Goal: Task Accomplishment & Management: Manage account settings

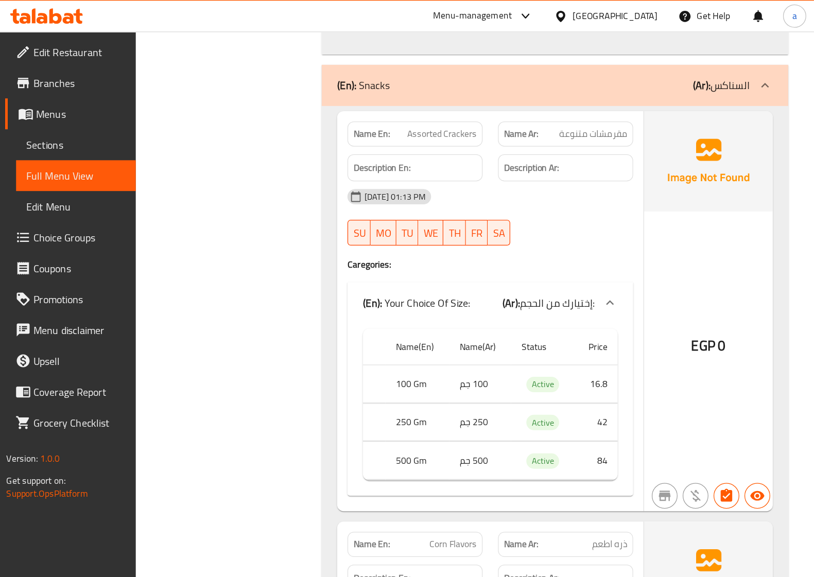
scroll to position [6544, 0]
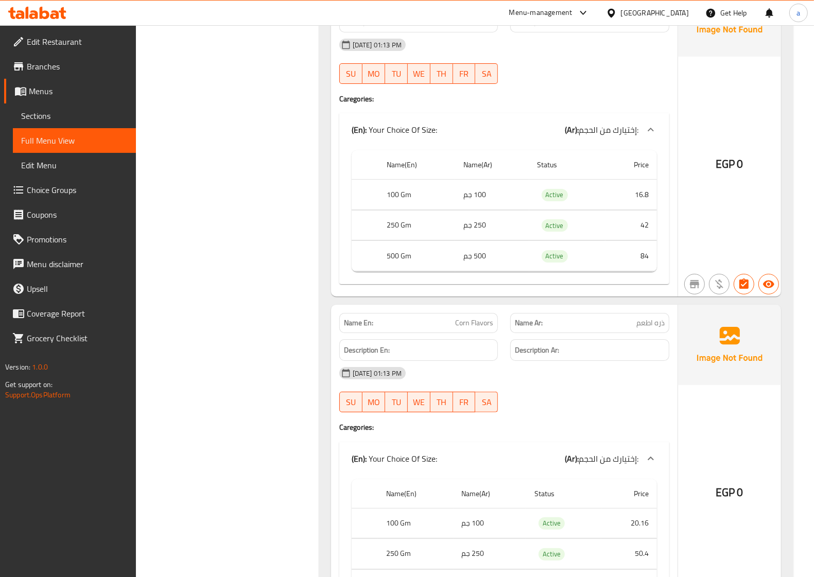
drag, startPoint x: 618, startPoint y: 0, endPoint x: 196, endPoint y: 243, distance: 487.3
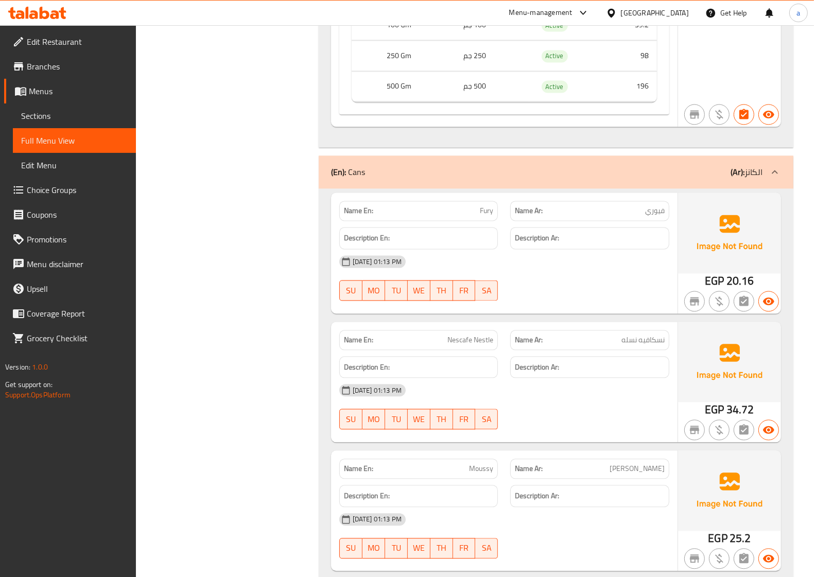
scroll to position [4828, 0]
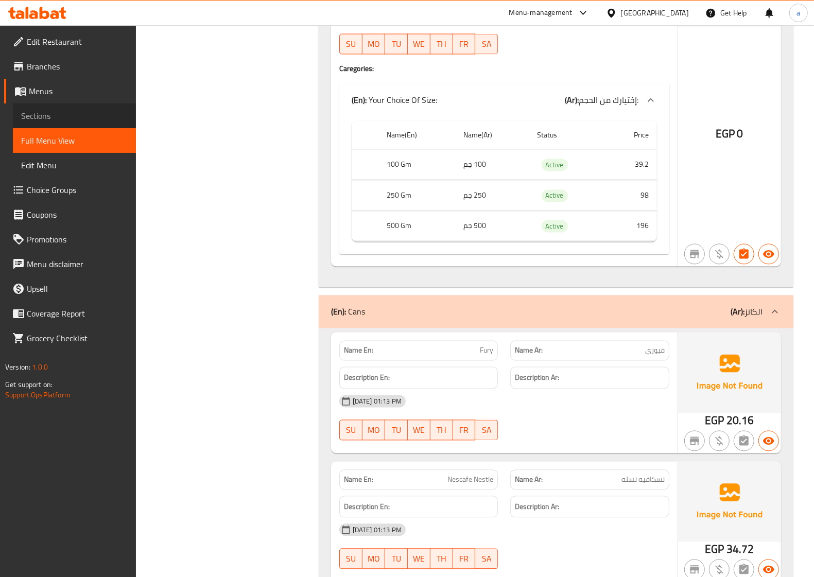
click at [30, 117] on span "Sections" at bounding box center [74, 116] width 107 height 12
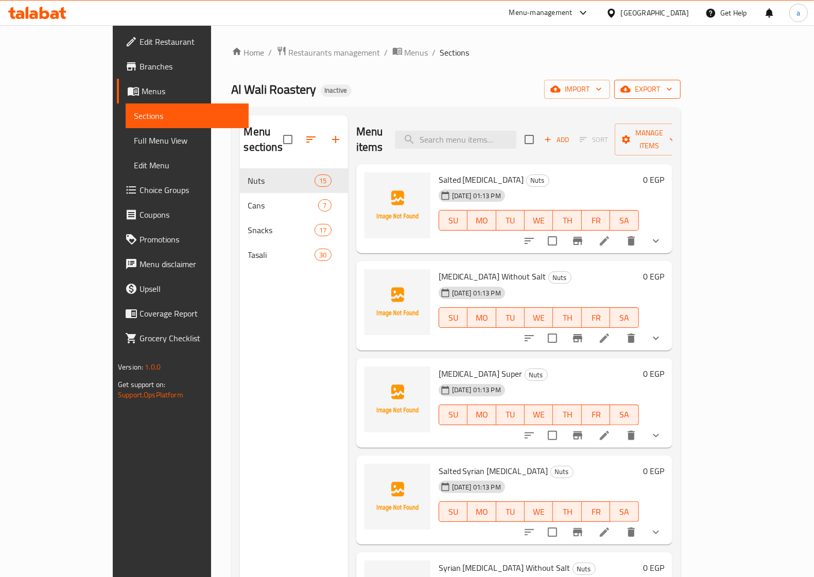
click at [651, 81] on button "export" at bounding box center [647, 89] width 66 height 19
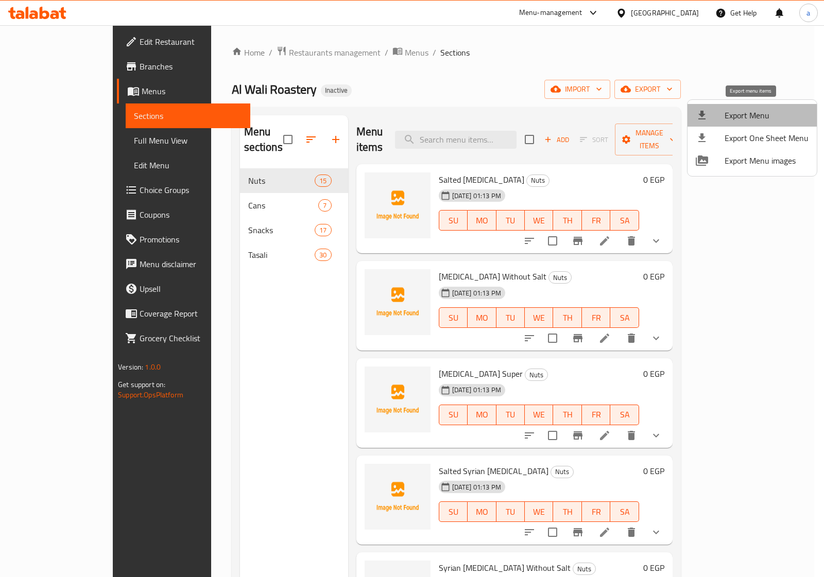
click at [651, 111] on span "Export Menu" at bounding box center [766, 115] width 84 height 12
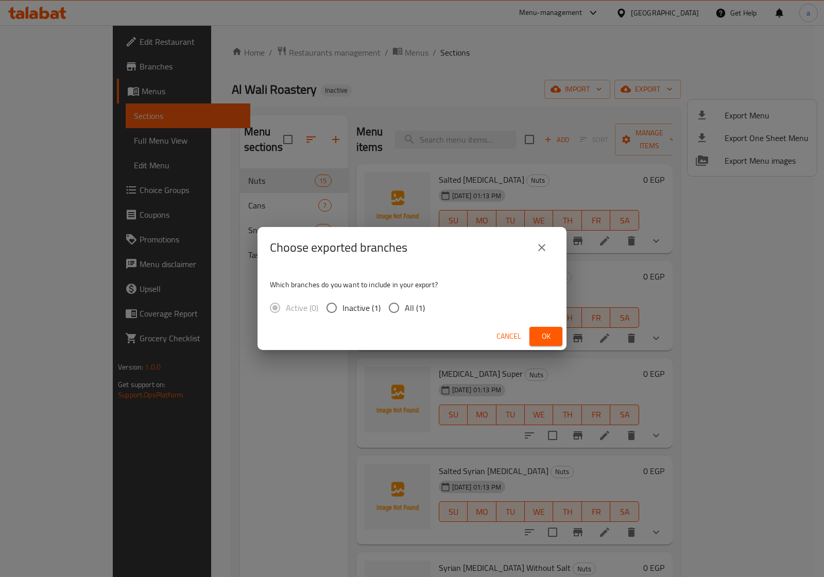
click at [391, 308] on input "All (1)" at bounding box center [394, 308] width 22 height 22
radio input "true"
click at [551, 330] on span "Ok" at bounding box center [545, 336] width 16 height 13
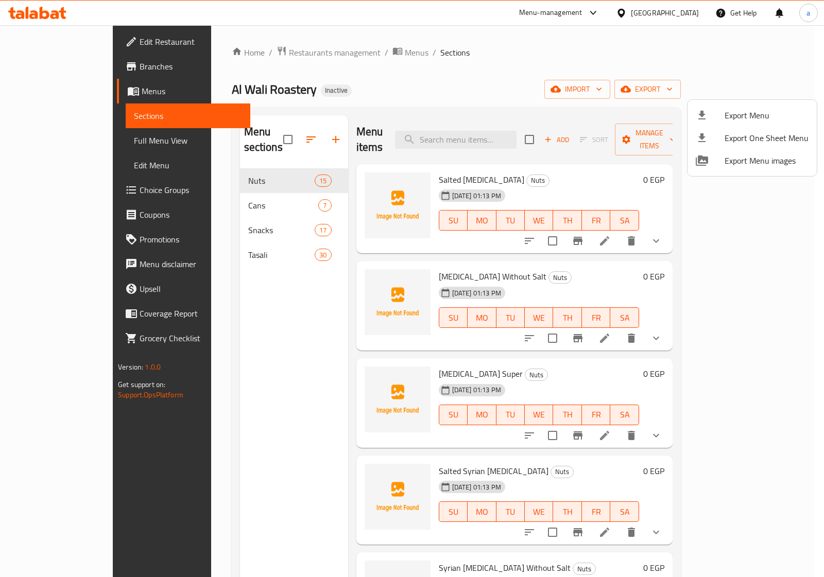
drag, startPoint x: 286, startPoint y: 302, endPoint x: 268, endPoint y: 284, distance: 24.8
click at [287, 303] on div at bounding box center [412, 288] width 824 height 577
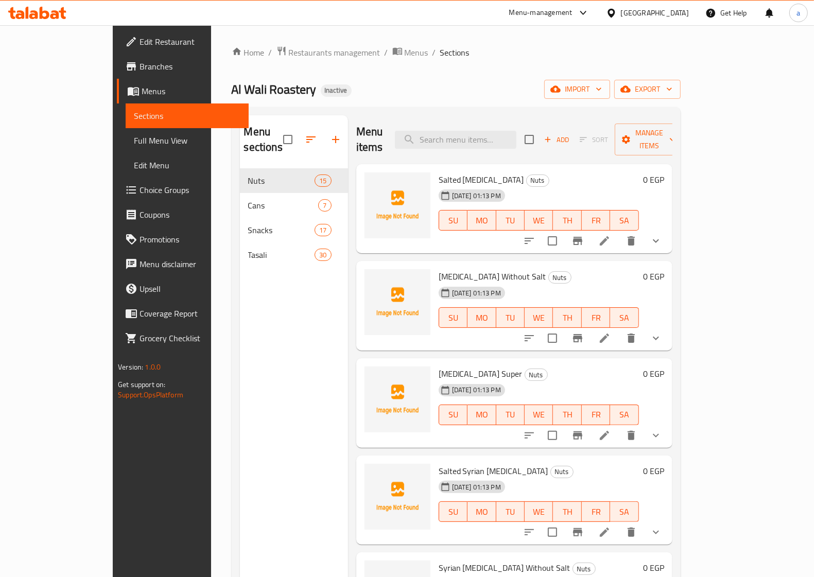
click at [134, 147] on span "Full Menu View" at bounding box center [187, 140] width 107 height 12
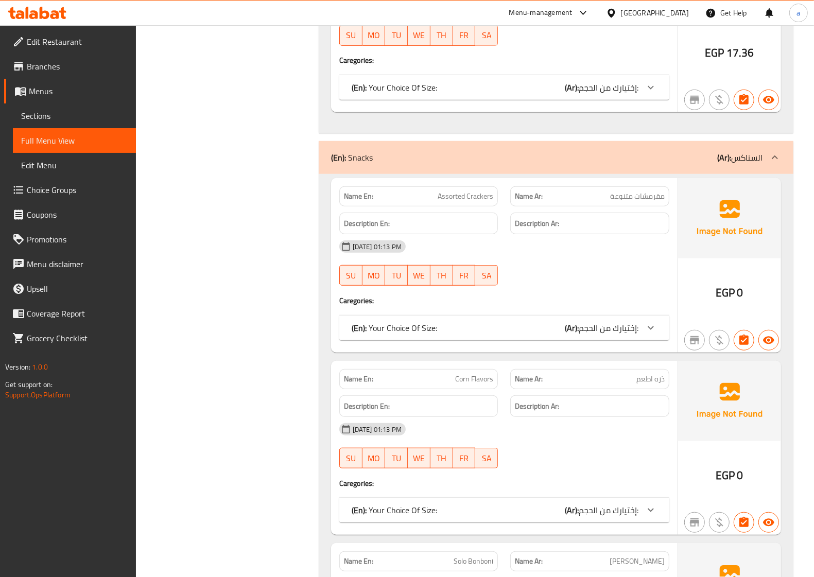
scroll to position [3949, 0]
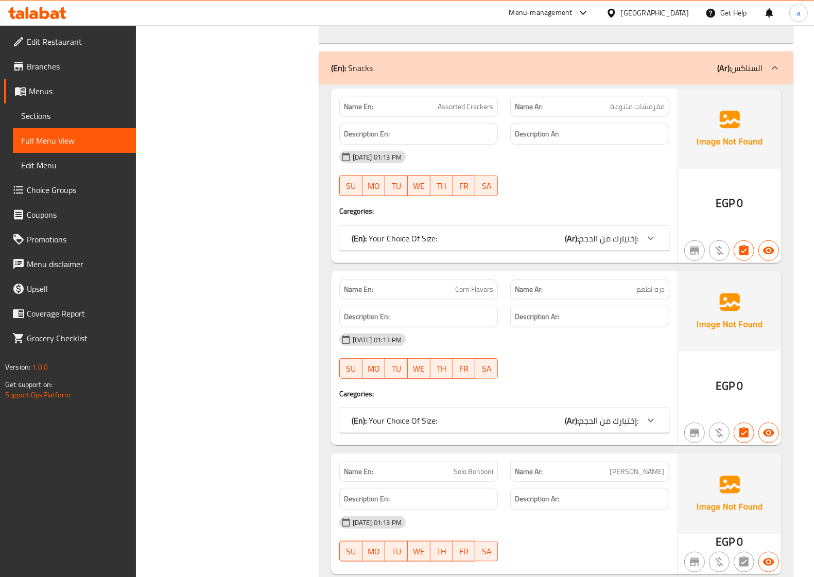
click at [642, 250] on div at bounding box center [650, 238] width 25 height 25
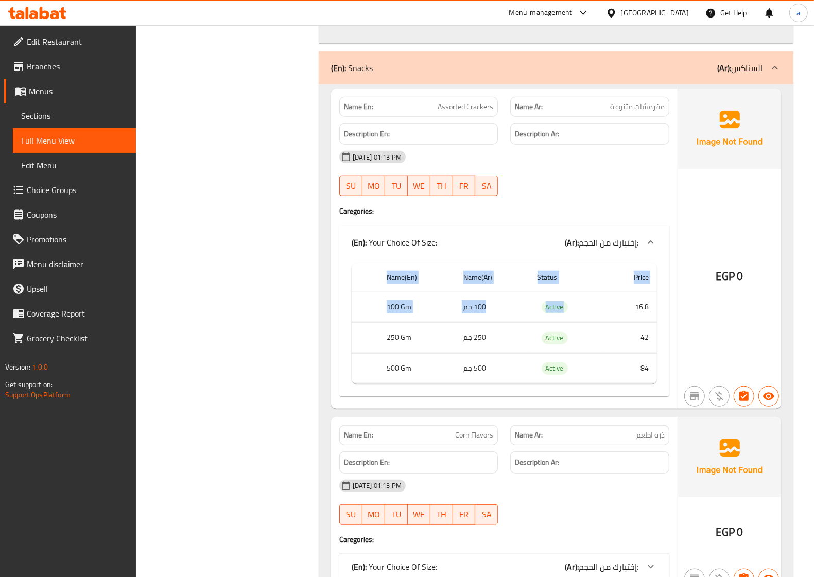
drag, startPoint x: 621, startPoint y: 318, endPoint x: 659, endPoint y: 327, distance: 39.7
click at [651, 327] on div "Name(En) Name(Ar) Status Price 100 Gm 100 جم Active 16.8 250 Gm 250 جم Active 4…" at bounding box center [504, 328] width 330 height 138
click at [626, 112] on span "مقرمشات متنوعة" at bounding box center [637, 106] width 55 height 11
click at [628, 112] on span "مقرمشات متنوعة" at bounding box center [637, 106] width 55 height 11
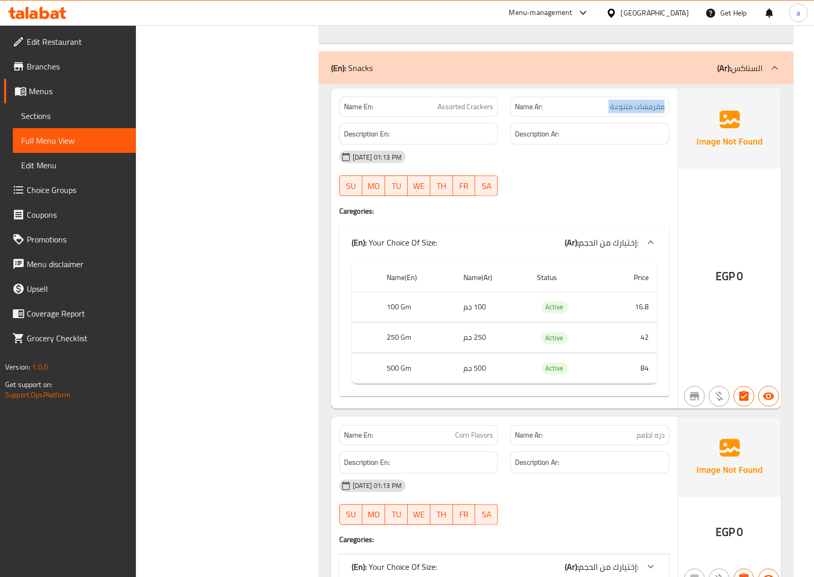
copy span "مقرمشات متنوعة"
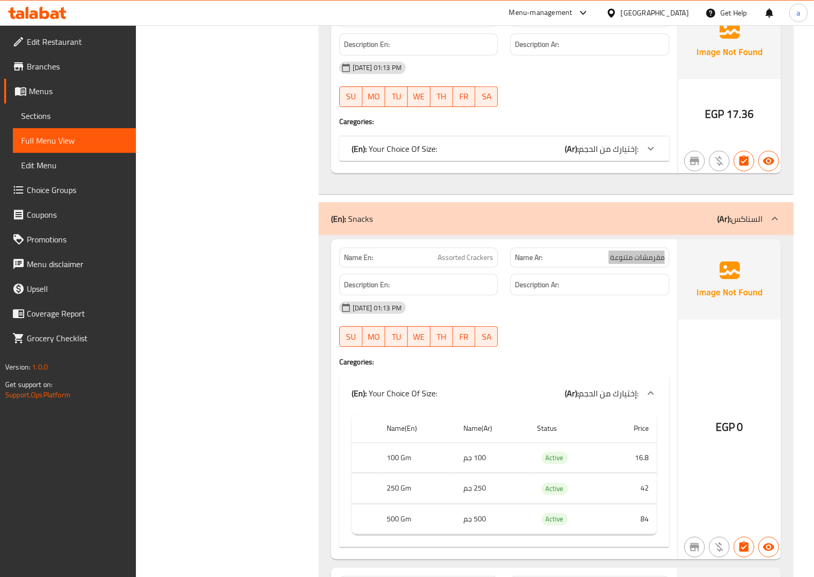
scroll to position [3777, 0]
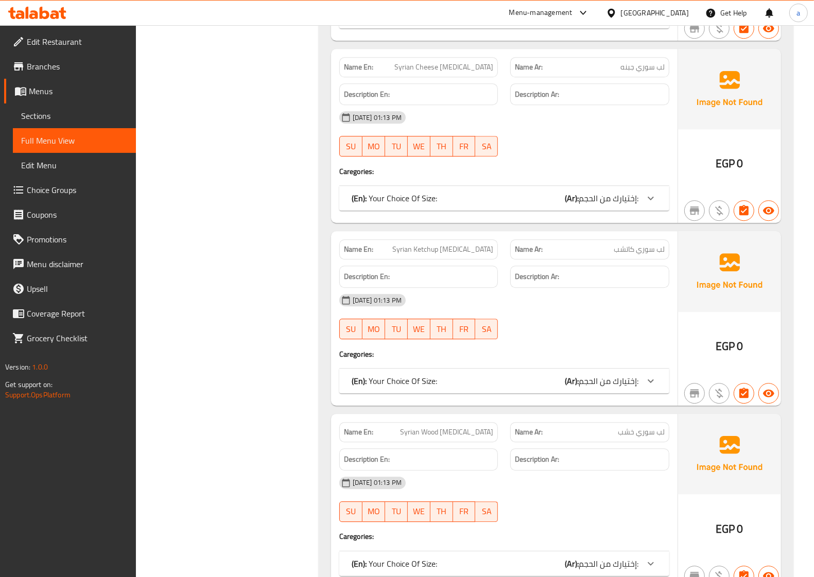
click at [76, 112] on span "Sections" at bounding box center [74, 116] width 107 height 12
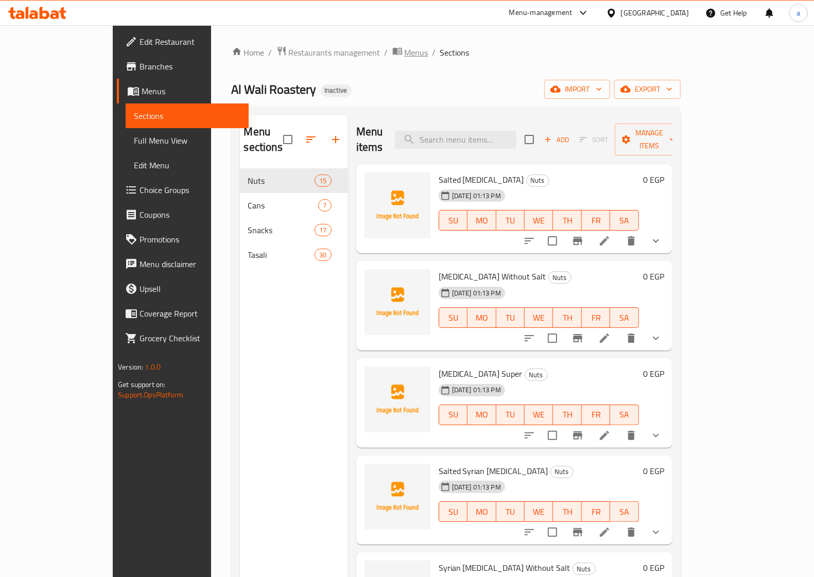
click at [405, 58] on span "Menus" at bounding box center [417, 52] width 24 height 12
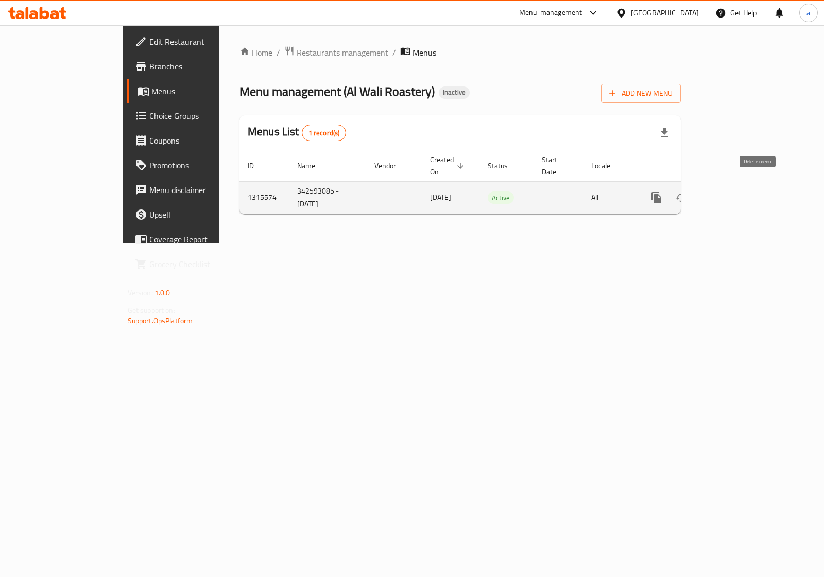
click at [651, 196] on button "enhanced table" at bounding box center [705, 197] width 25 height 25
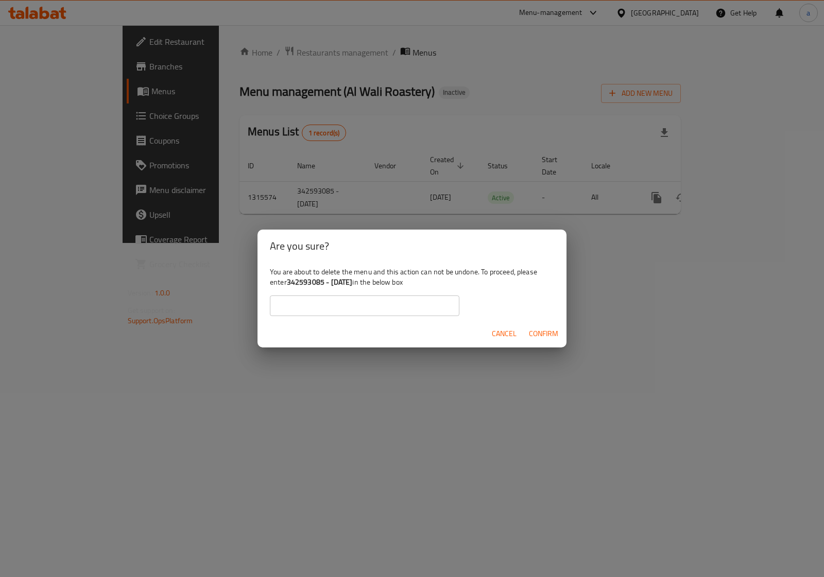
drag, startPoint x: 292, startPoint y: 283, endPoint x: 358, endPoint y: 279, distance: 65.5
click at [353, 279] on b "342593085 - [DATE]" at bounding box center [320, 281] width 66 height 13
click at [326, 305] on input "text" at bounding box center [364, 305] width 189 height 21
paste input "342593085 - [DATE]"
type input "342593085 - [DATE]"
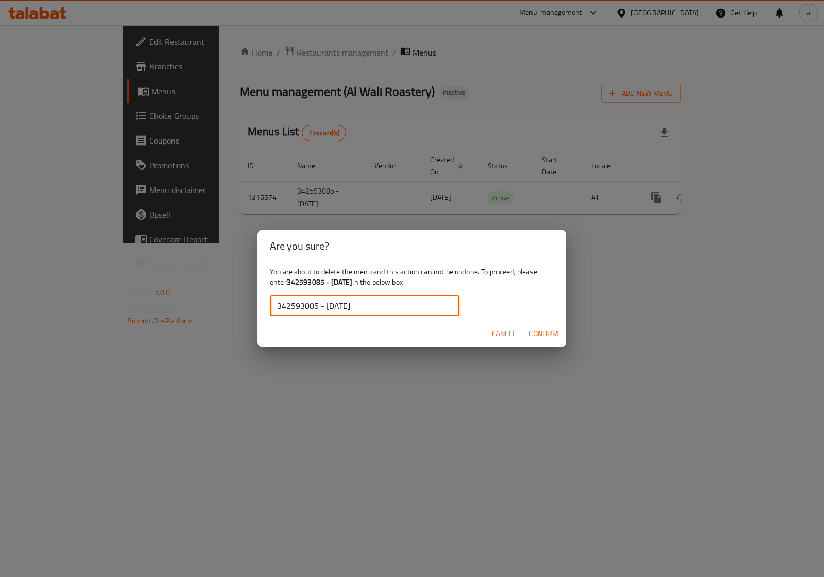
click at [548, 332] on span "Confirm" at bounding box center [543, 333] width 29 height 13
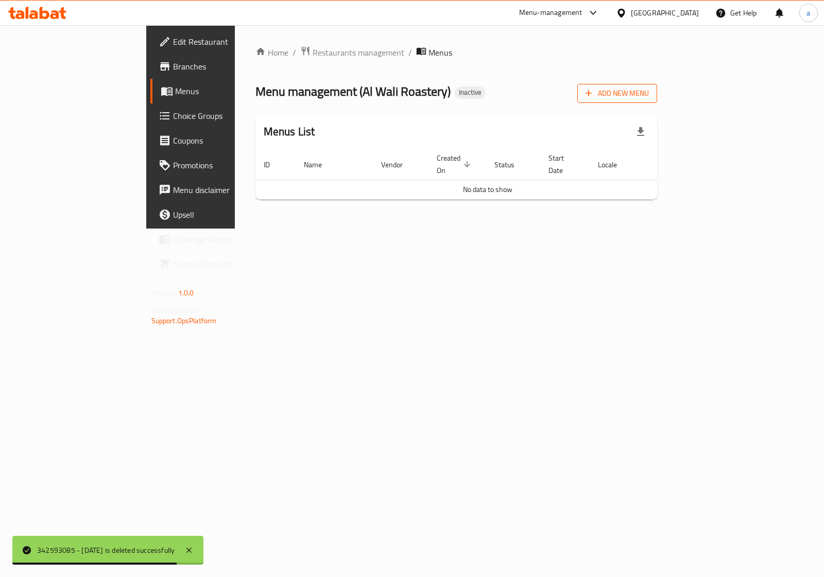
click at [649, 94] on span "Add New Menu" at bounding box center [616, 93] width 63 height 13
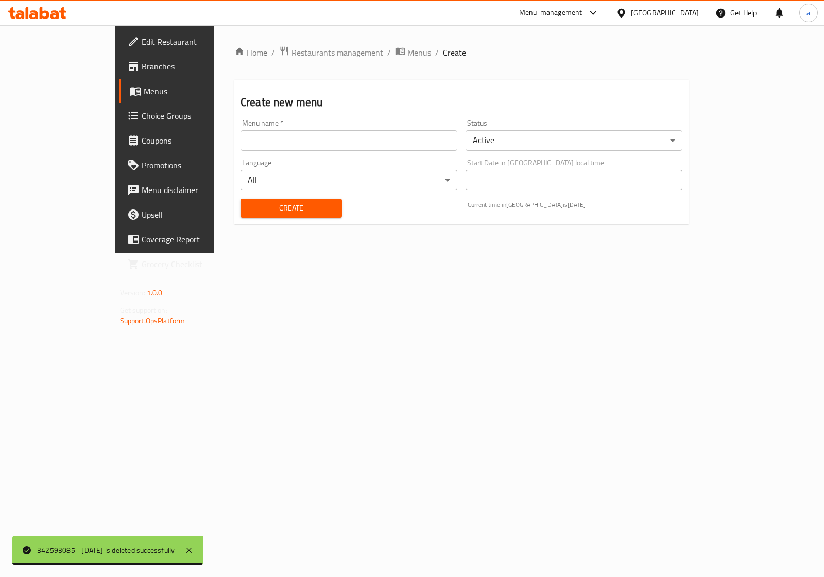
click at [278, 141] on input "text" at bounding box center [348, 140] width 217 height 21
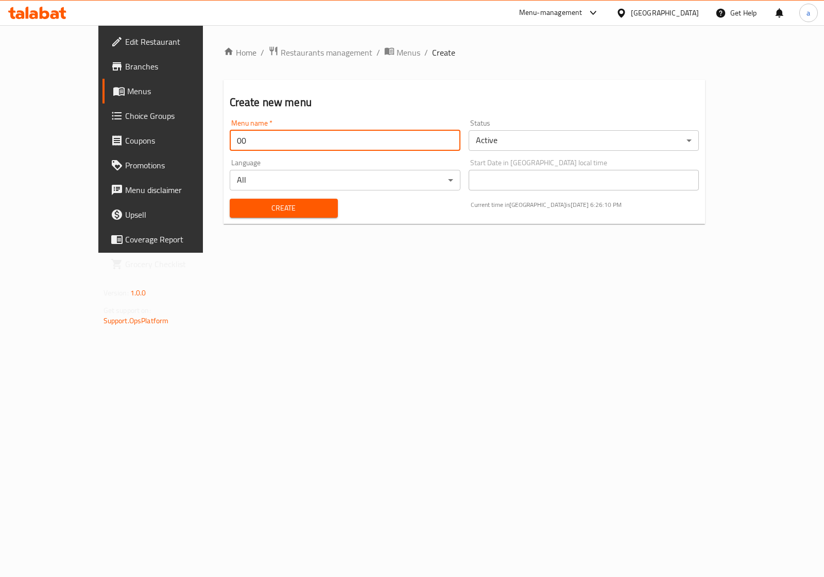
type input "00"
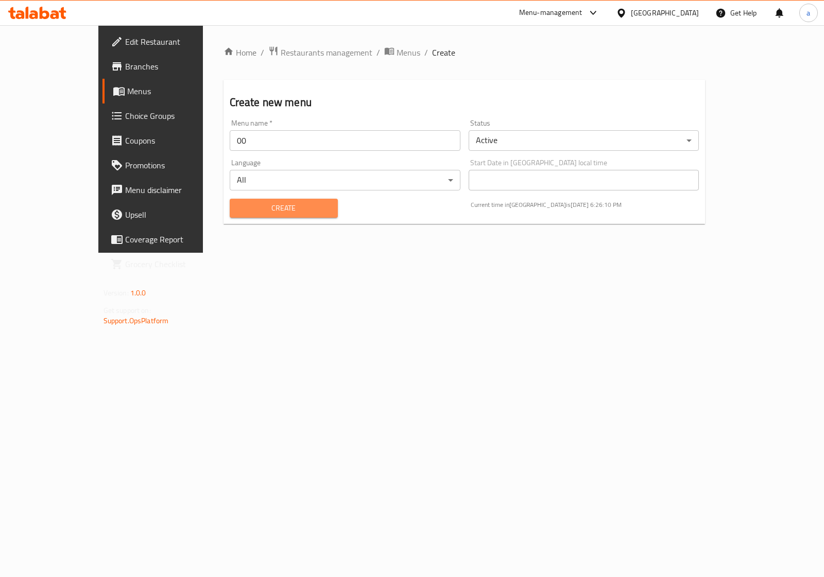
click at [243, 205] on span "Create" at bounding box center [284, 208] width 92 height 13
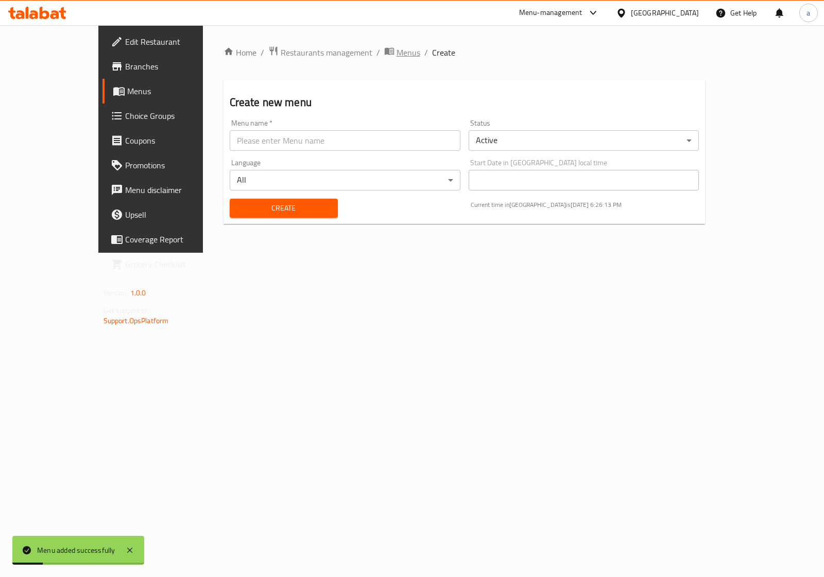
click at [396, 50] on span "Menus" at bounding box center [408, 52] width 24 height 12
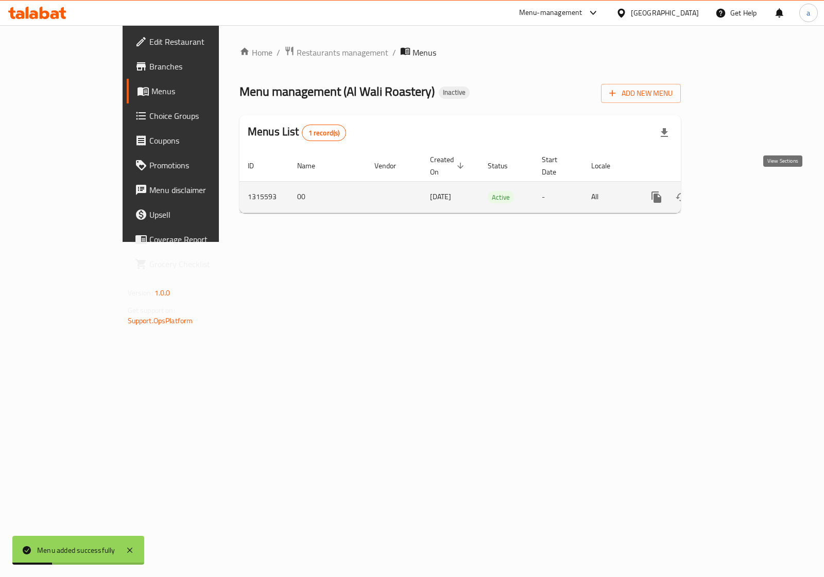
click at [651, 191] on icon "enhanced table" at bounding box center [730, 197] width 12 height 12
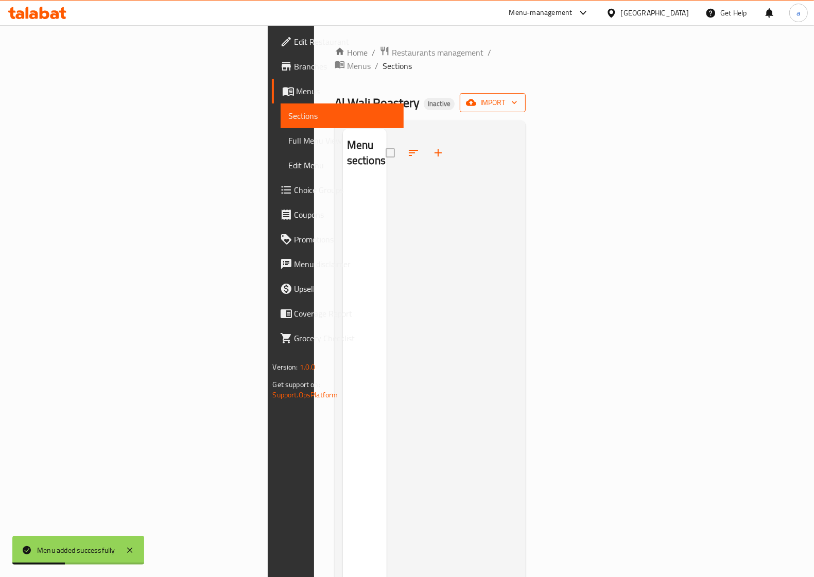
click at [517, 96] on span "import" at bounding box center [492, 102] width 49 height 13
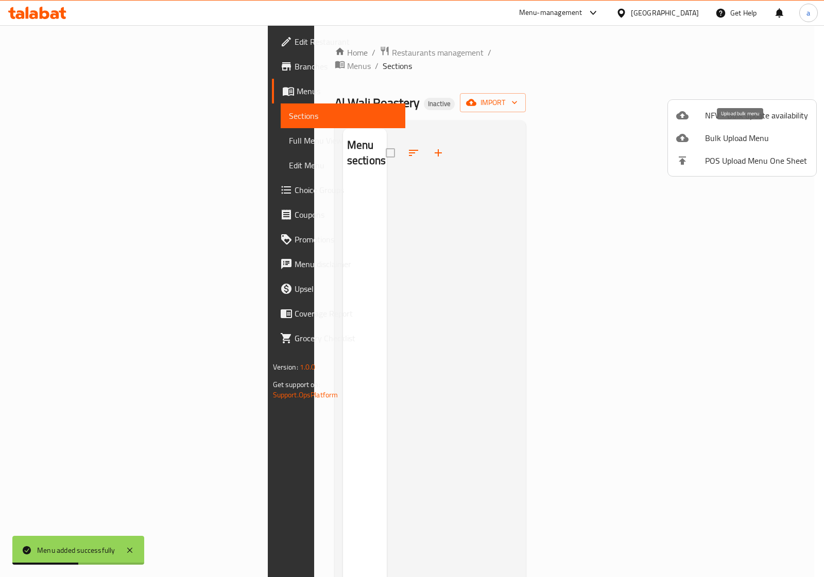
click at [651, 135] on span "Bulk Upload Menu" at bounding box center [756, 138] width 103 height 12
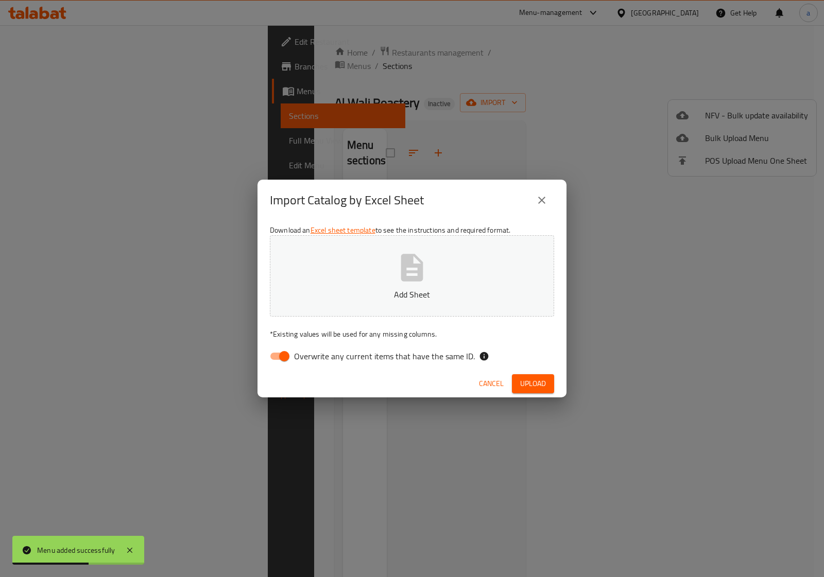
click at [403, 271] on icon "button" at bounding box center [412, 267] width 22 height 27
click at [278, 350] on input "Overwrite any current items that have the same ID." at bounding box center [284, 356] width 59 height 20
checkbox input "false"
click at [530, 385] on span "Upload" at bounding box center [533, 383] width 26 height 13
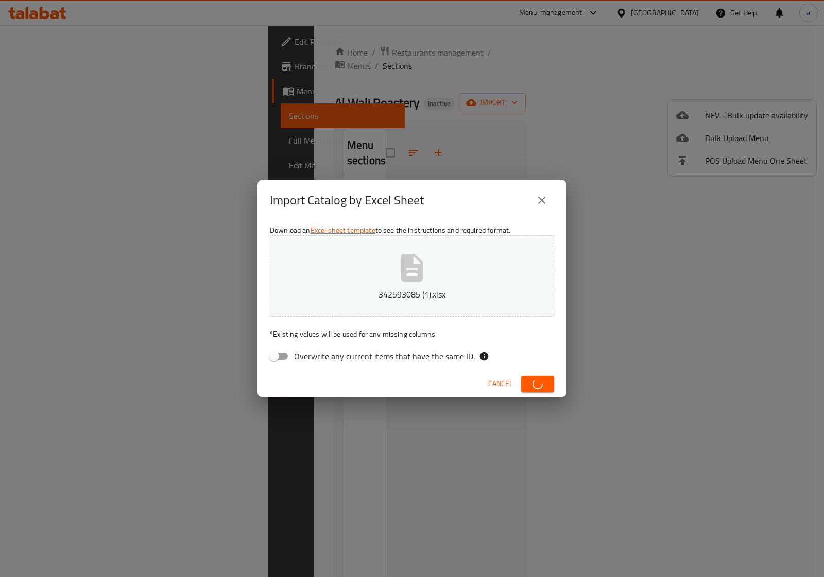
click at [545, 206] on button "close" at bounding box center [541, 200] width 25 height 25
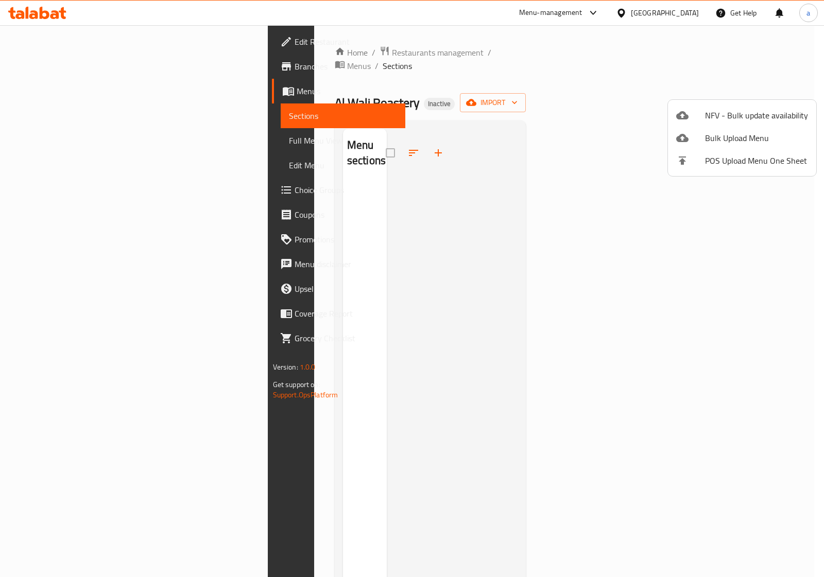
click at [390, 134] on div at bounding box center [412, 288] width 824 height 577
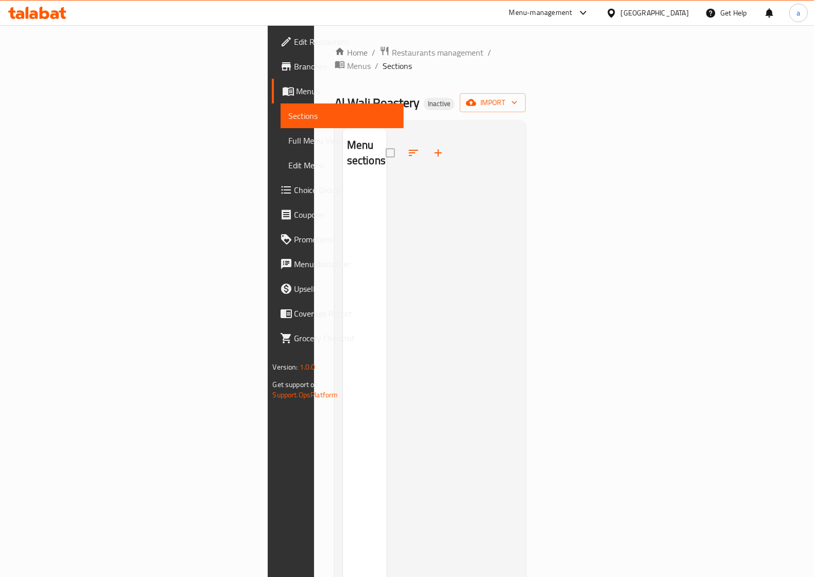
drag, startPoint x: 419, startPoint y: 115, endPoint x: 431, endPoint y: 119, distance: 13.5
click at [419, 129] on div at bounding box center [452, 417] width 131 height 577
click at [517, 96] on span "import" at bounding box center [492, 102] width 49 height 13
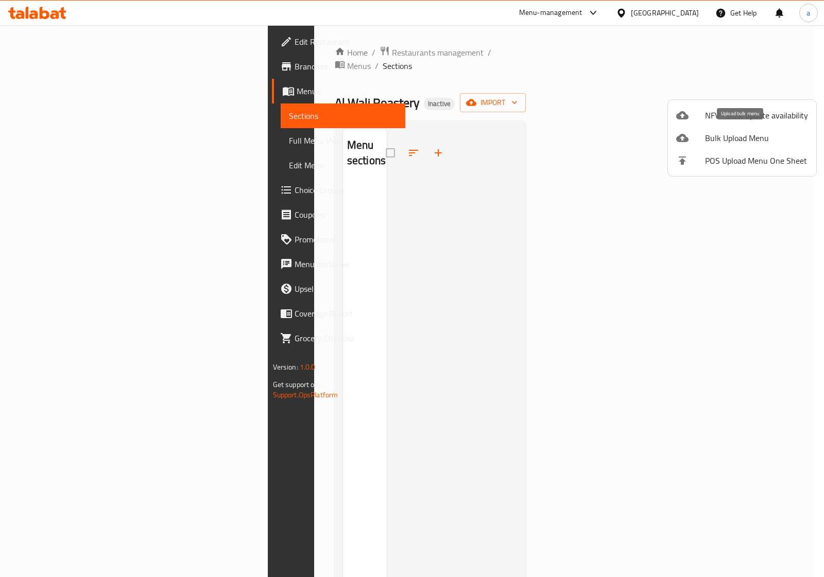
click at [651, 134] on span "Bulk Upload Menu" at bounding box center [756, 138] width 103 height 12
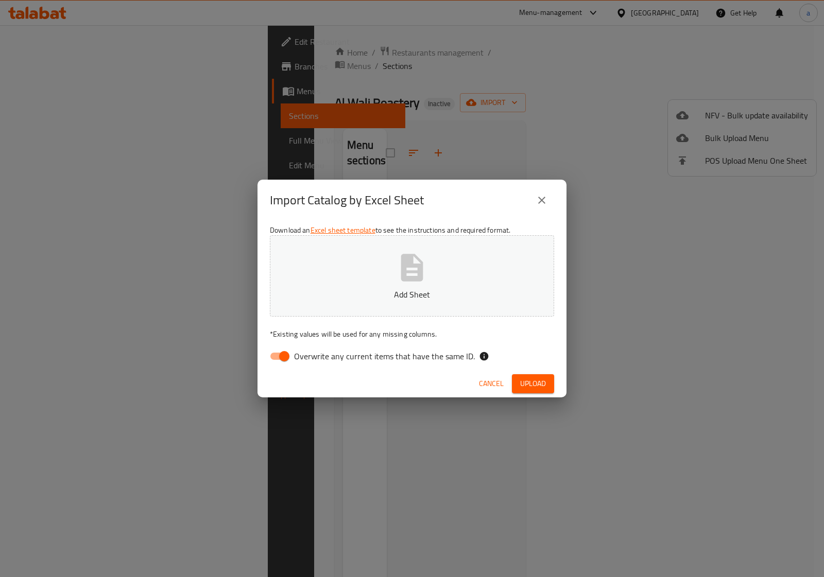
click at [285, 362] on input "Overwrite any current items that have the same ID." at bounding box center [284, 356] width 59 height 20
checkbox input "false"
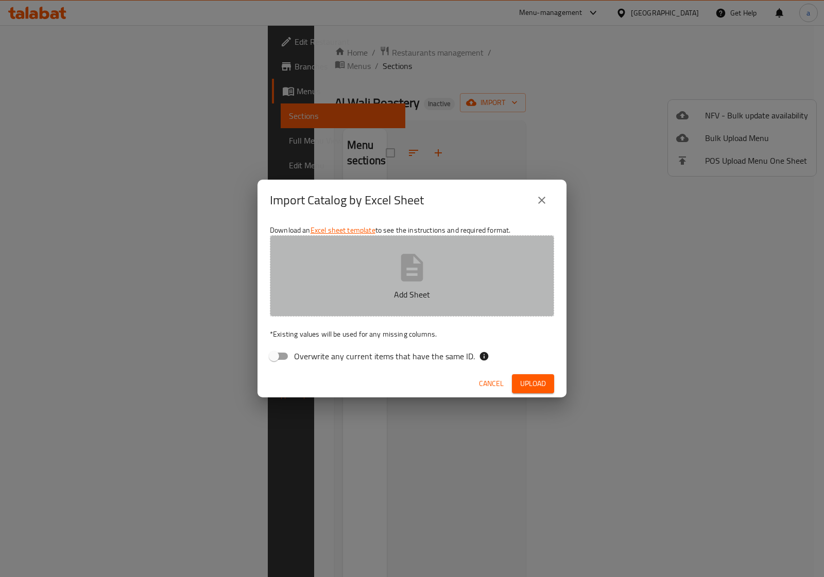
click at [389, 305] on button "Add Sheet" at bounding box center [412, 275] width 284 height 81
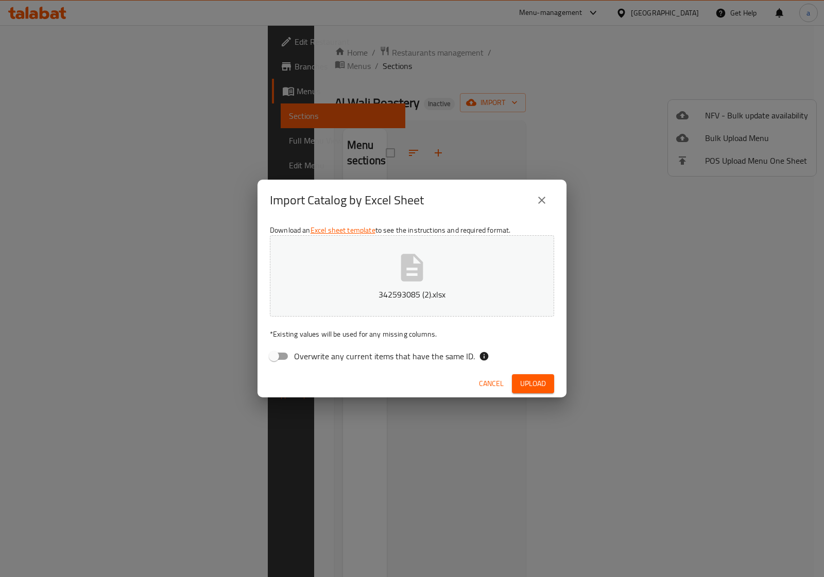
click at [514, 378] on button "Upload" at bounding box center [533, 383] width 42 height 19
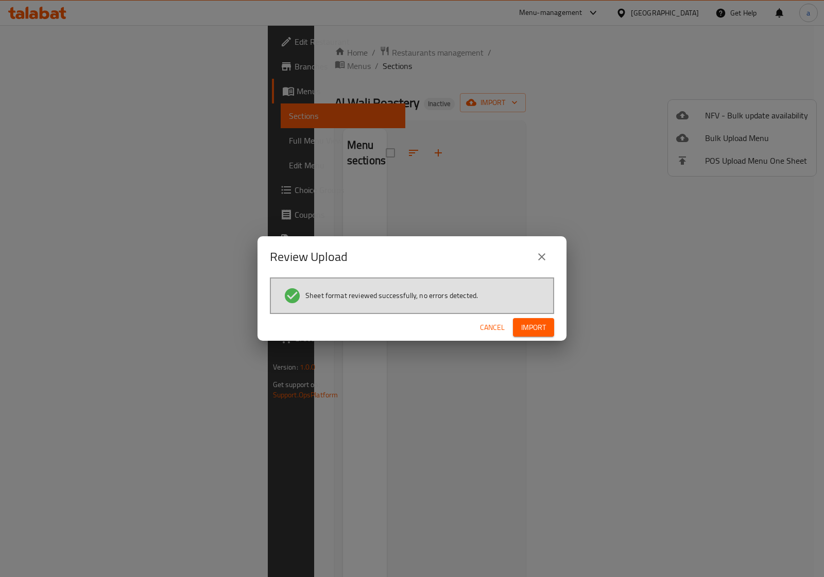
click at [542, 318] on button "Import" at bounding box center [533, 327] width 41 height 19
click at [385, 461] on div "Review Upload Sheet format reviewed successfully, no errors detected. Cancel" at bounding box center [412, 288] width 824 height 577
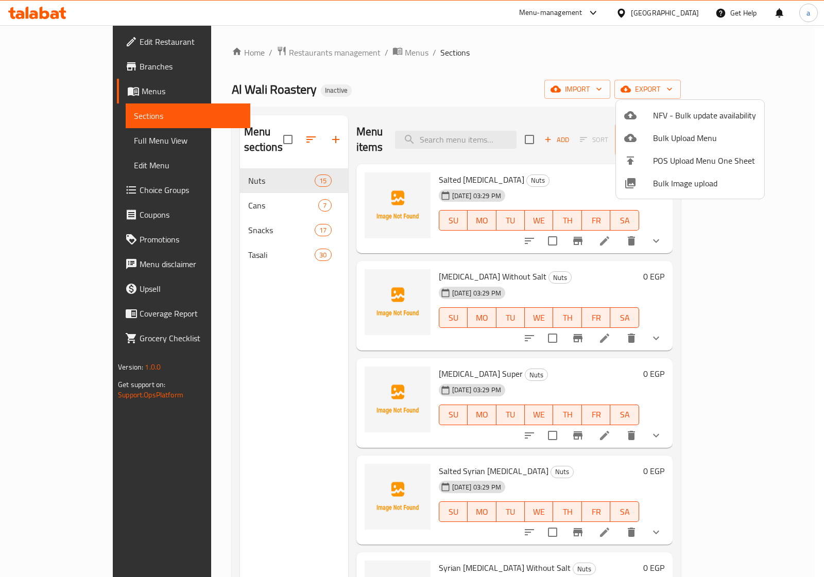
click at [50, 142] on div at bounding box center [412, 288] width 824 height 577
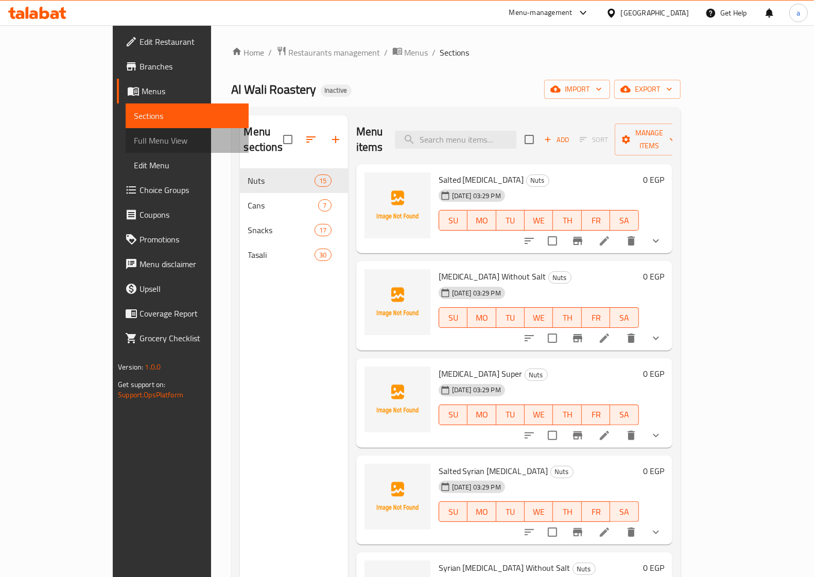
click at [134, 147] on span "Full Menu View" at bounding box center [187, 140] width 107 height 12
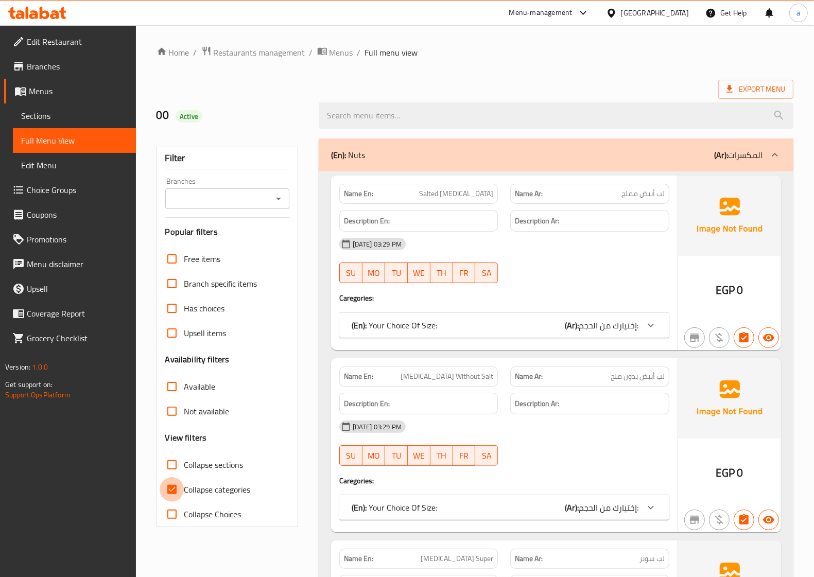
click at [174, 461] on input "Collapse categories" at bounding box center [172, 489] width 25 height 25
checkbox input "false"
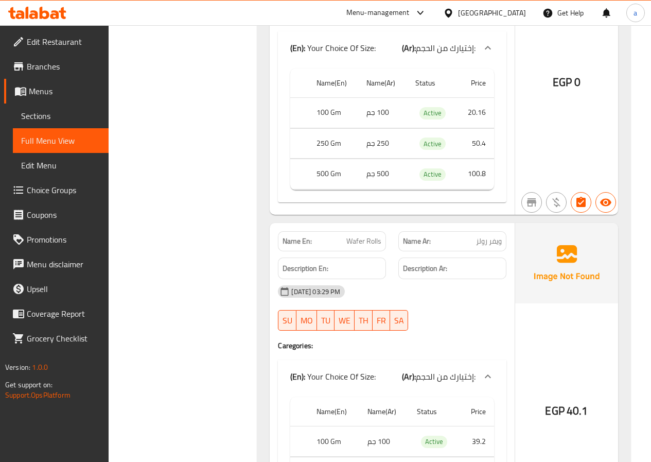
scroll to position [7379, 0]
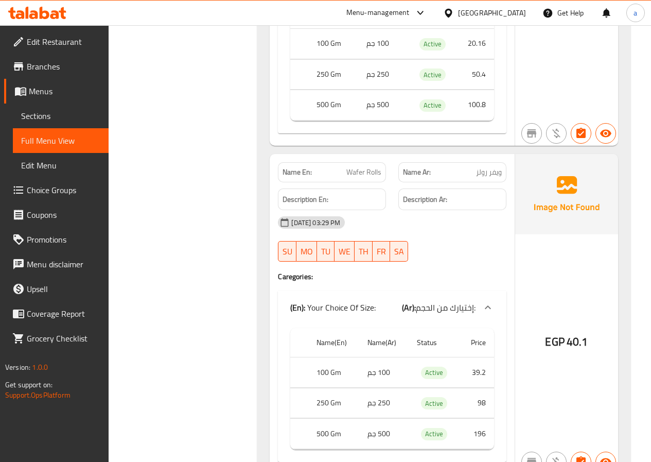
click at [459, 300] on span "إختيارك من الحجم:" at bounding box center [446, 307] width 60 height 15
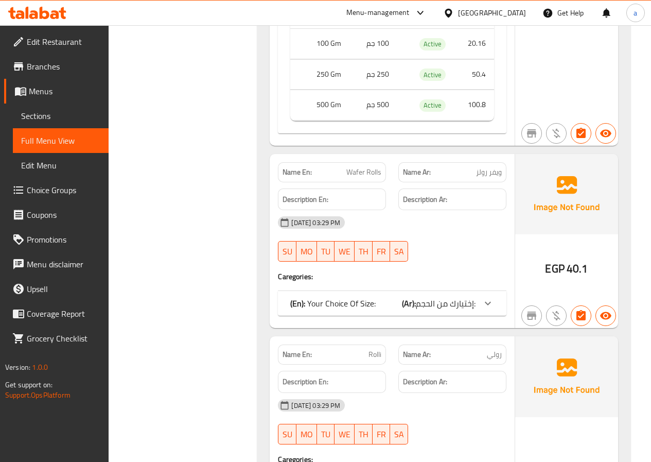
click at [478, 291] on div at bounding box center [488, 303] width 25 height 25
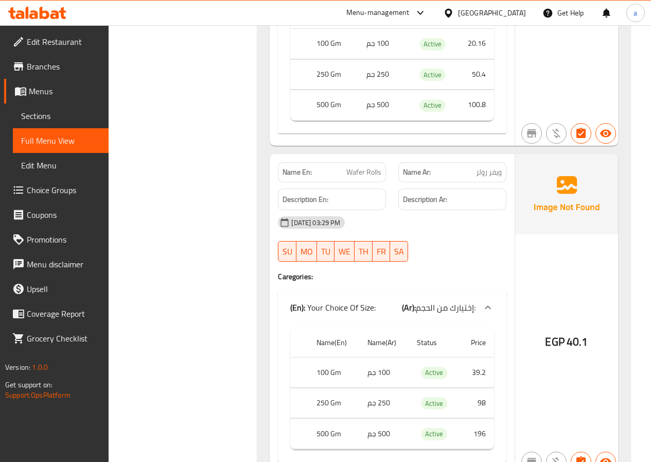
click at [478, 295] on div at bounding box center [488, 307] width 25 height 25
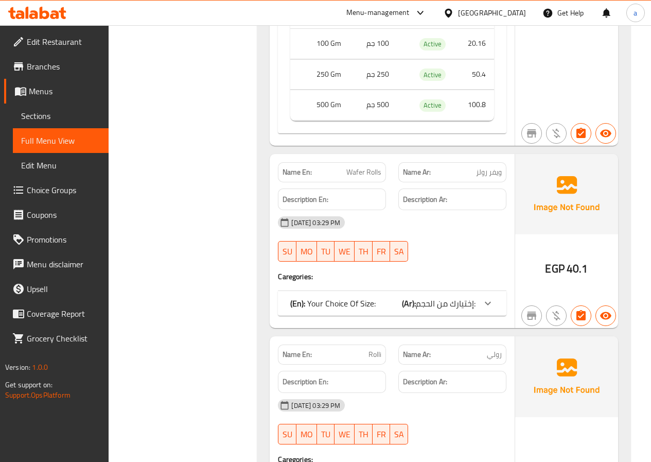
click at [478, 291] on div at bounding box center [488, 303] width 25 height 25
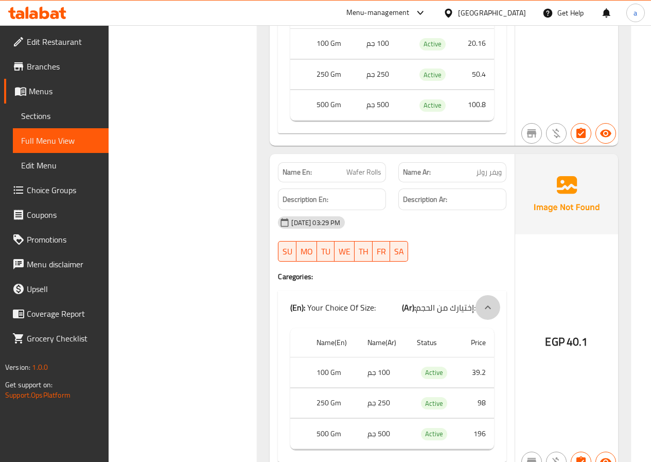
click at [478, 295] on div at bounding box center [488, 307] width 25 height 25
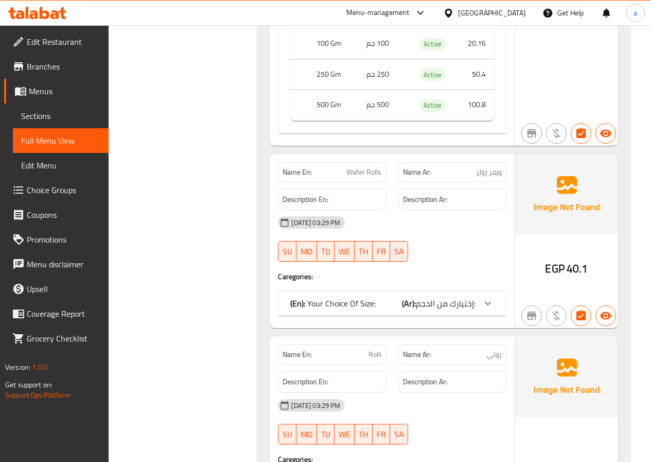
click at [478, 291] on div at bounding box center [488, 303] width 25 height 25
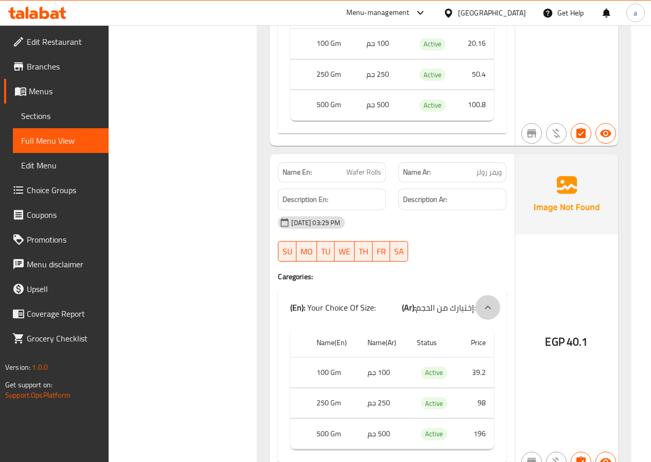
click at [478, 295] on div at bounding box center [488, 307] width 25 height 25
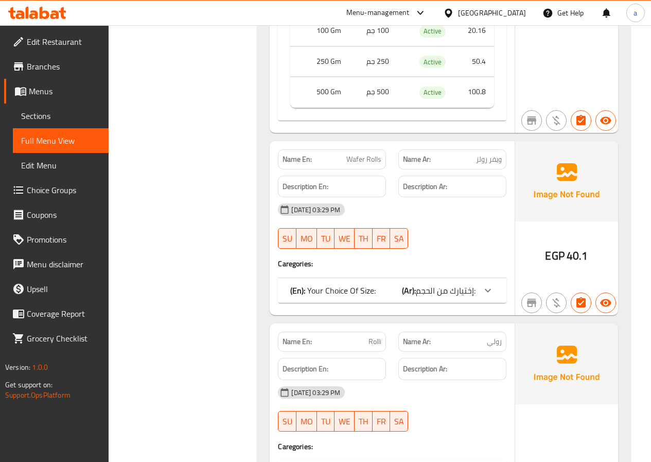
scroll to position [7447, 0]
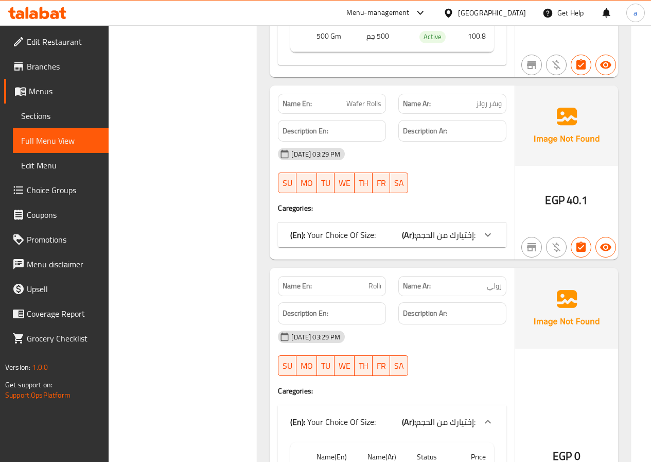
click at [447, 227] on span "إختيارك من الحجم:" at bounding box center [446, 234] width 60 height 15
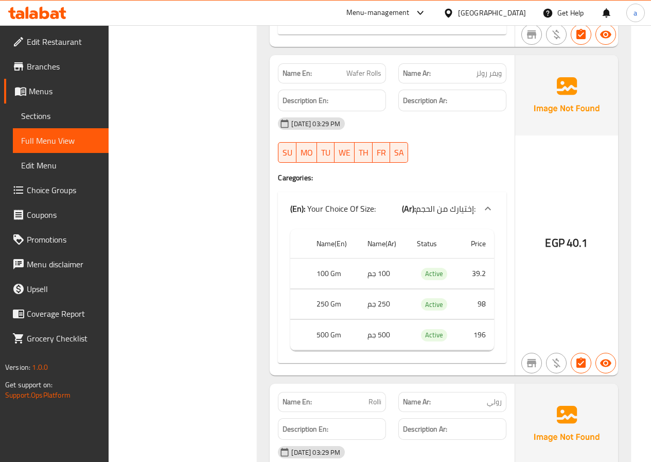
scroll to position [7379, 0]
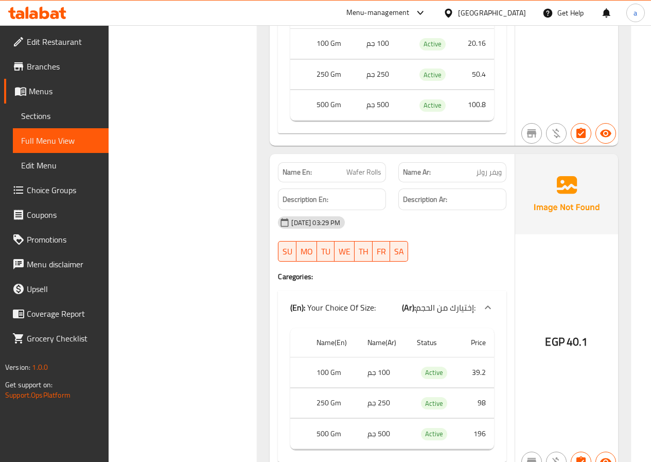
click at [372, 167] on span "Wafer Rolls" at bounding box center [363, 172] width 35 height 11
click at [371, 162] on div "Name En: Wafer Rolls" at bounding box center [332, 172] width 108 height 20
click at [367, 162] on div "Name En: Wafer Rolls" at bounding box center [332, 172] width 108 height 20
click at [361, 167] on span "Wafer Rolls" at bounding box center [363, 172] width 35 height 11
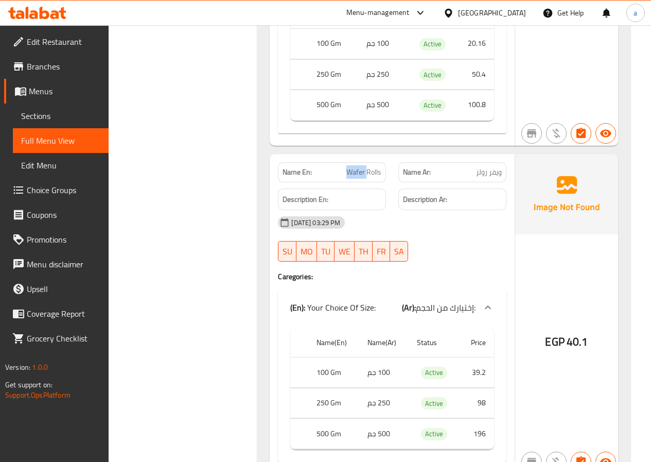
click at [361, 167] on span "Wafer Rolls" at bounding box center [363, 172] width 35 height 11
copy span "Wafer Rolls"
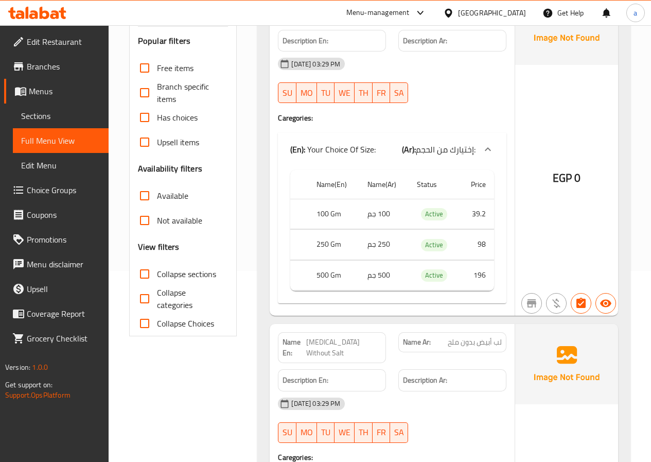
scroll to position [0, 0]
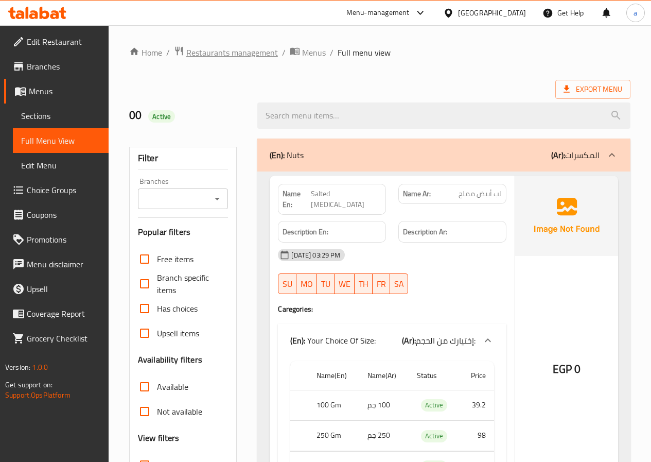
click at [214, 56] on span "Restaurants management" at bounding box center [232, 52] width 92 height 12
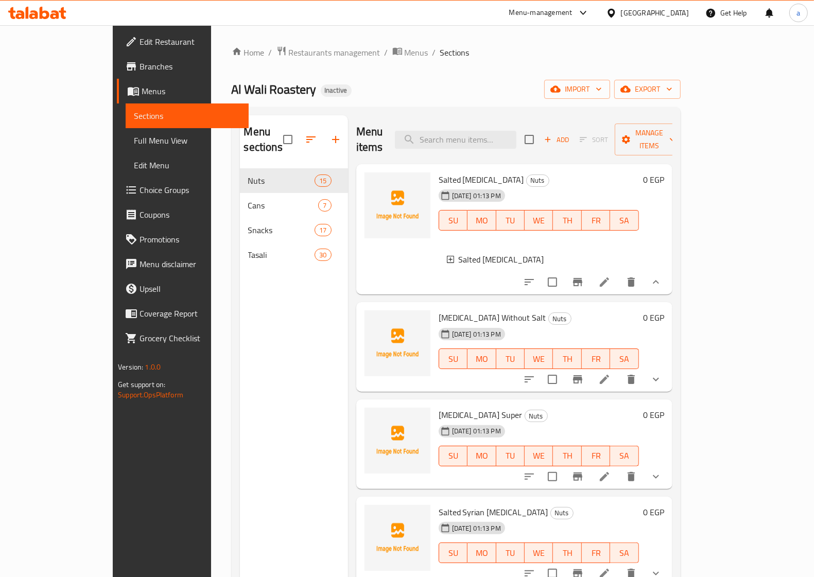
click at [240, 299] on div "Menu sections Nuts 15 Cans 7 Snacks 17 Tasali 30" at bounding box center [294, 403] width 108 height 577
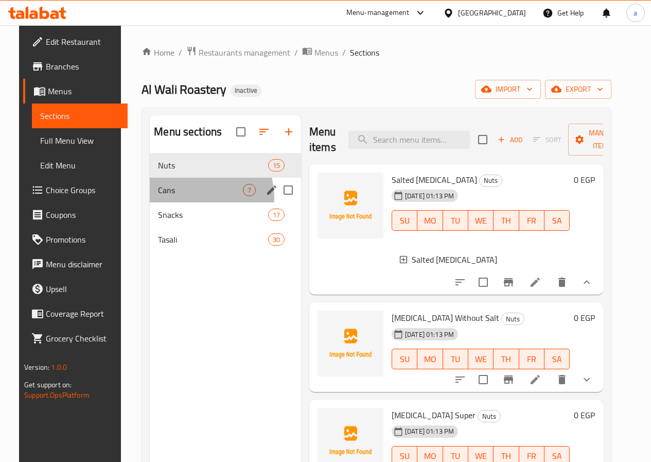
click at [176, 202] on div "Cans 7" at bounding box center [225, 190] width 151 height 25
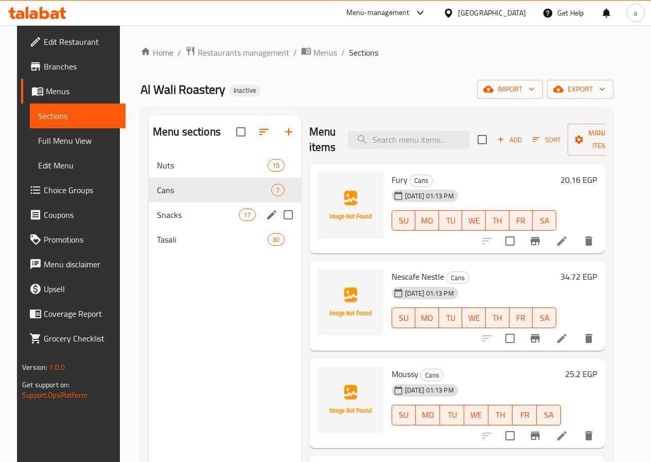
click at [169, 221] on span "Snacks" at bounding box center [198, 214] width 82 height 12
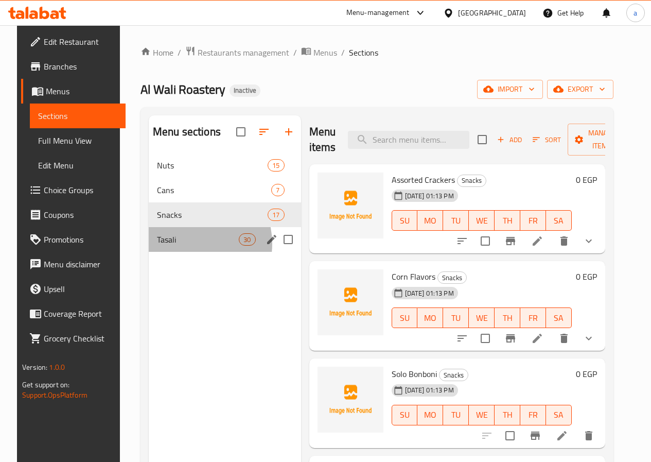
click at [176, 246] on span "Tasali" at bounding box center [198, 239] width 82 height 12
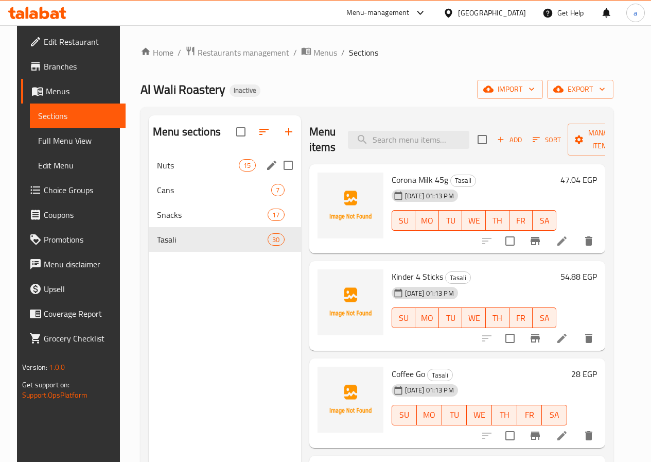
scroll to position [137, 0]
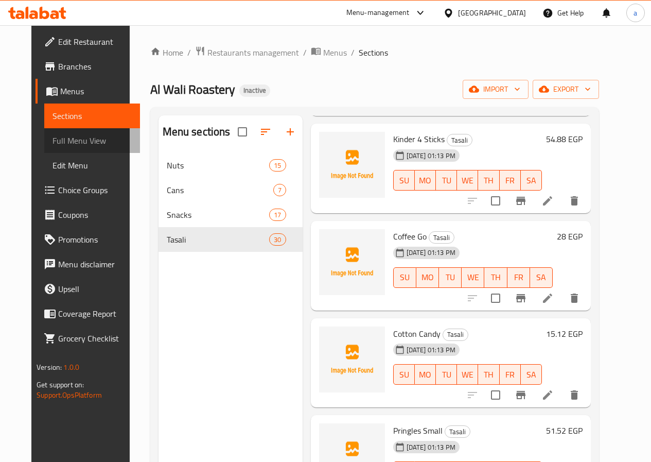
click at [53, 142] on span "Full Menu View" at bounding box center [92, 140] width 79 height 12
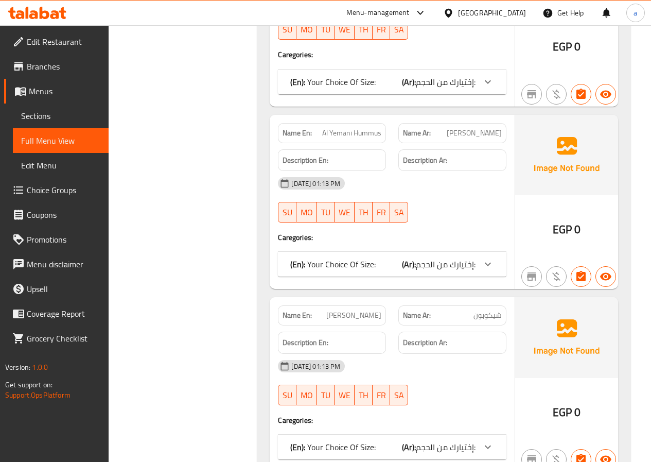
scroll to position [5834, 0]
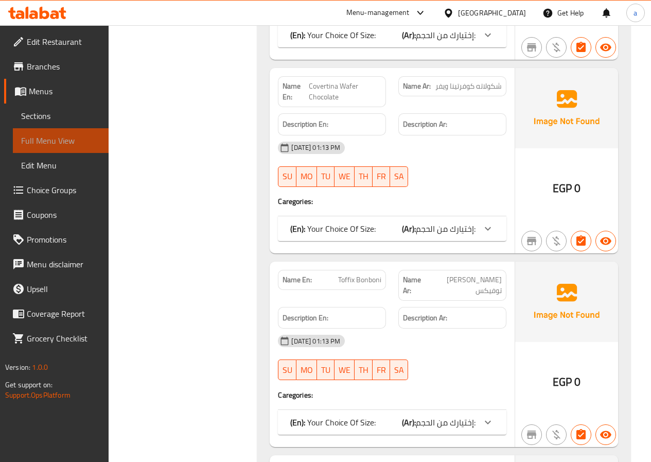
click at [26, 139] on span "Full Menu View" at bounding box center [60, 140] width 79 height 12
click at [42, 165] on span "Edit Menu" at bounding box center [60, 165] width 79 height 12
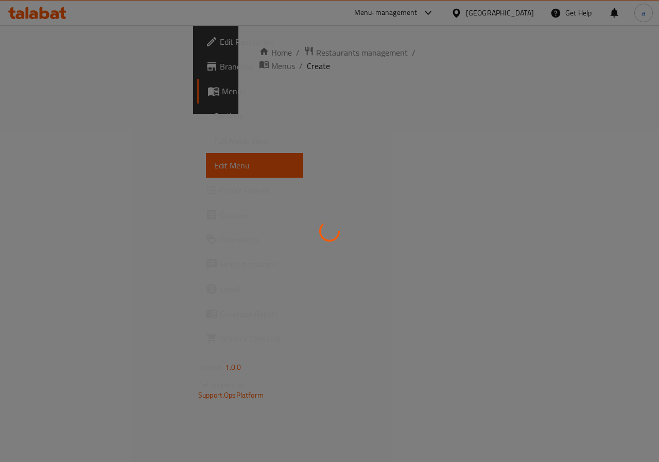
click at [187, 127] on div at bounding box center [329, 231] width 659 height 462
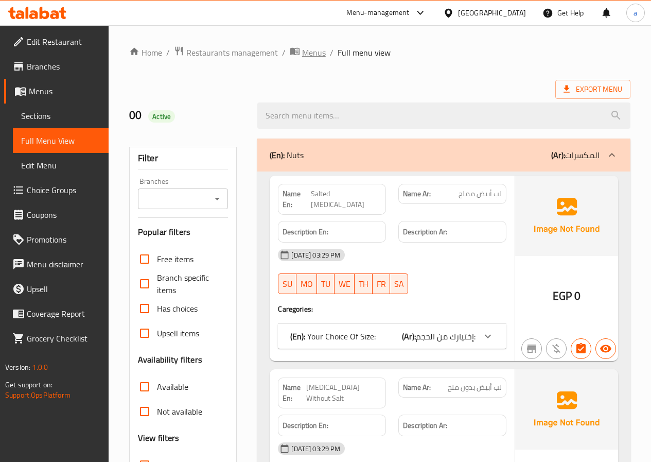
click at [307, 54] on span "Menus" at bounding box center [314, 52] width 24 height 12
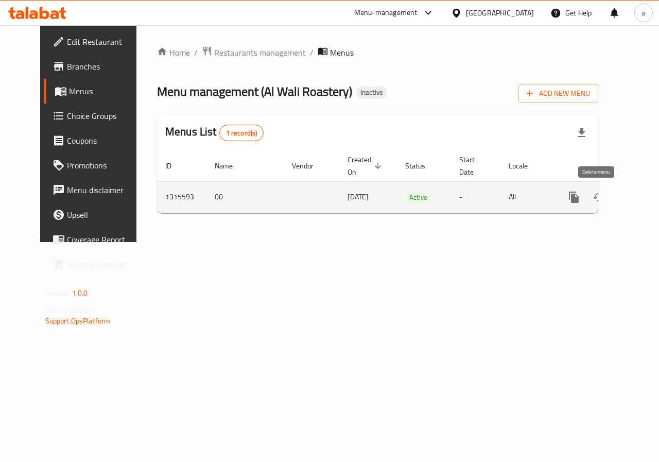
click at [617, 195] on icon "enhanced table" at bounding box center [623, 197] width 12 height 12
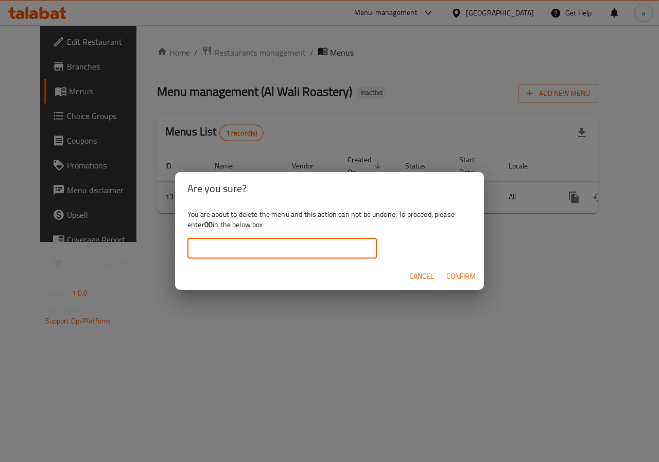
click at [302, 246] on input "text" at bounding box center [281, 248] width 189 height 21
type input "."
type input "00"
click at [461, 268] on button "Confirm" at bounding box center [461, 276] width 38 height 19
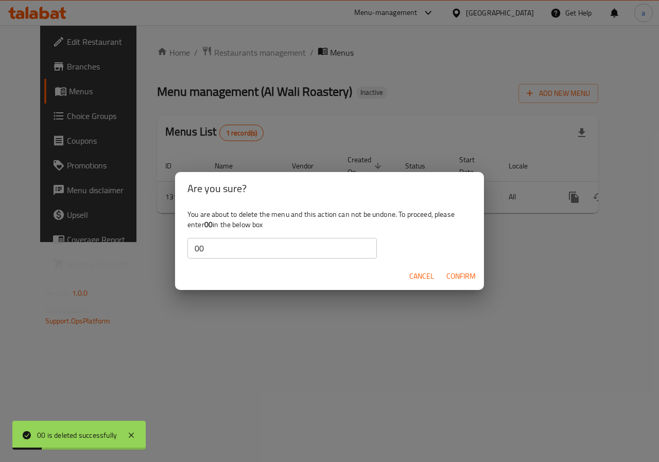
click at [430, 274] on span "Cancel" at bounding box center [421, 276] width 25 height 13
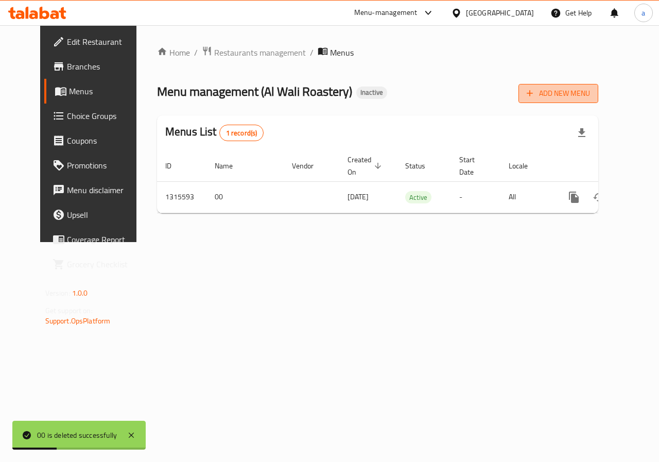
click at [590, 92] on span "Add New Menu" at bounding box center [558, 93] width 63 height 13
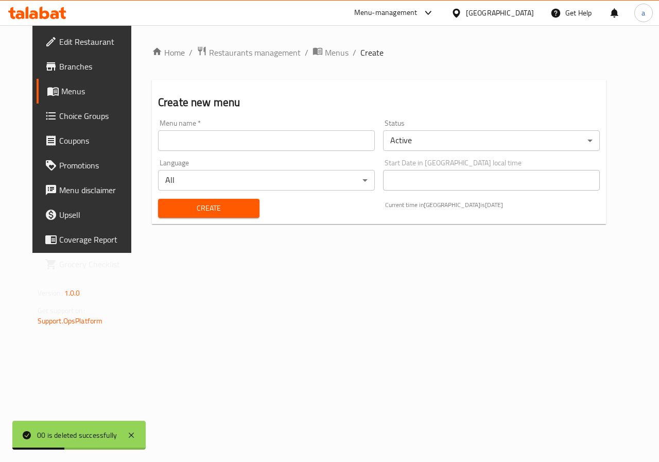
click at [277, 140] on input "text" at bounding box center [266, 140] width 217 height 21
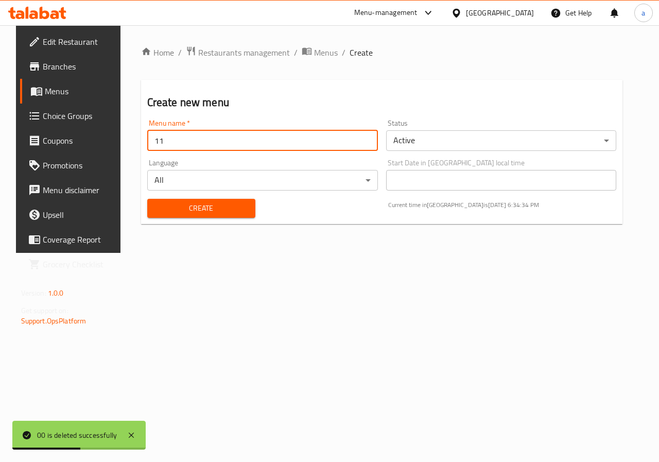
type input "11"
click at [168, 208] on span "Create" at bounding box center [201, 208] width 92 height 13
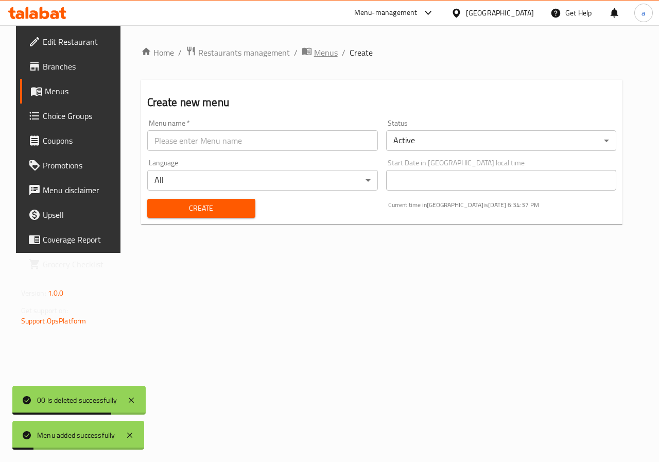
click at [314, 57] on span "Menus" at bounding box center [326, 52] width 24 height 12
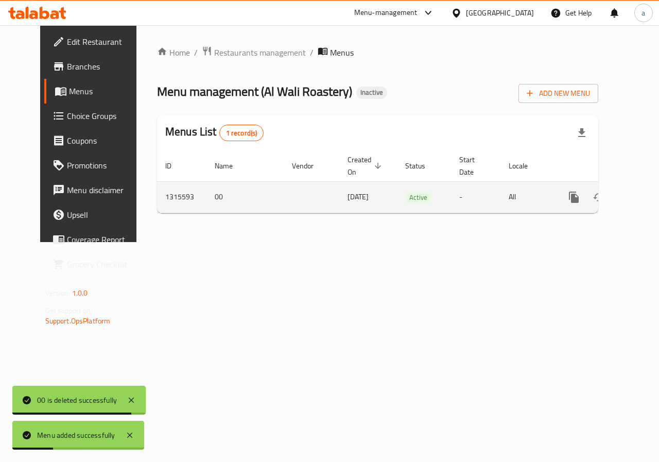
click at [642, 198] on icon "enhanced table" at bounding box center [648, 197] width 12 height 12
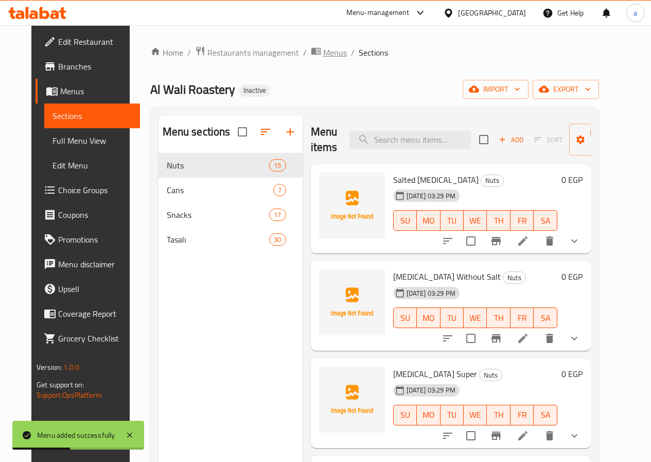
click at [323, 51] on span "Menus" at bounding box center [335, 52] width 24 height 12
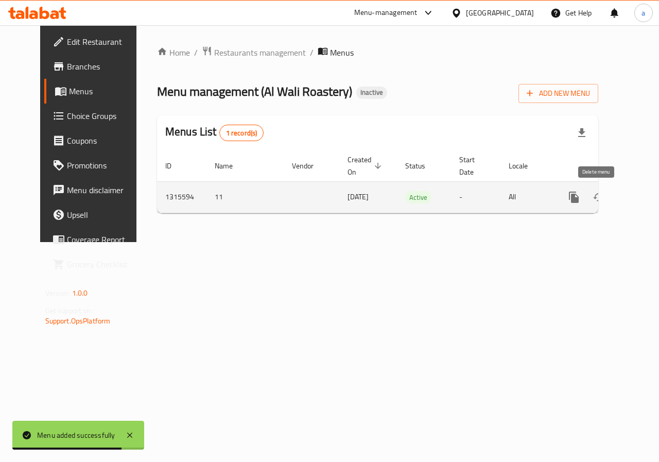
click at [620, 199] on icon "enhanced table" at bounding box center [623, 197] width 7 height 9
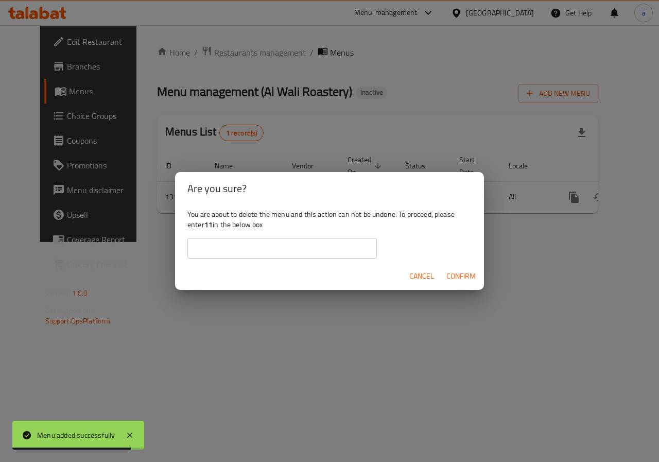
click at [350, 245] on input "text" at bounding box center [281, 248] width 189 height 21
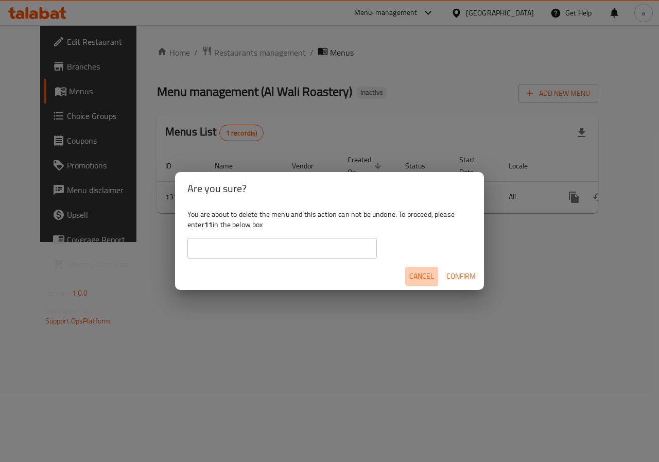
click at [426, 276] on span "Cancel" at bounding box center [421, 276] width 25 height 13
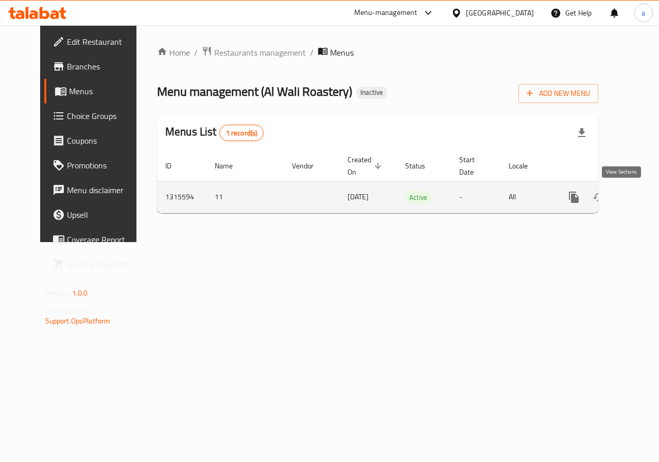
click at [643, 196] on icon "enhanced table" at bounding box center [647, 197] width 9 height 9
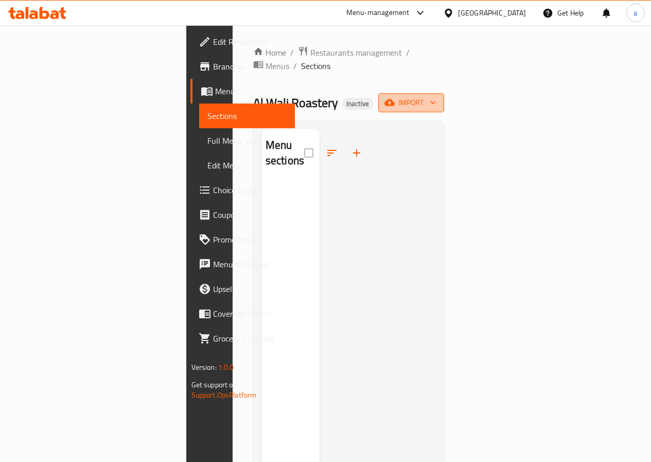
click at [436, 96] on span "import" at bounding box center [411, 102] width 49 height 13
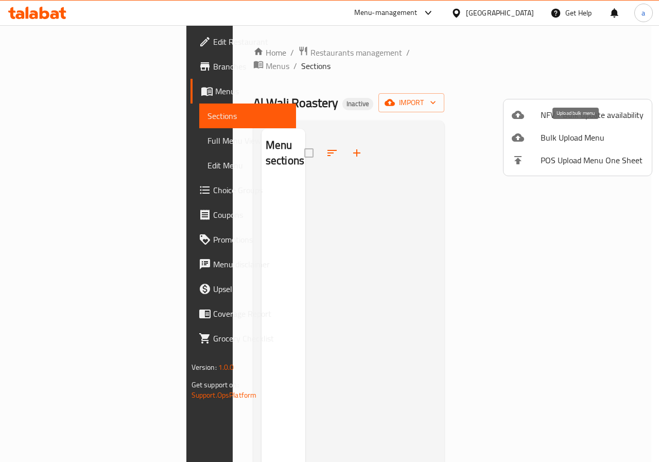
click at [542, 138] on span "Bulk Upload Menu" at bounding box center [592, 137] width 103 height 12
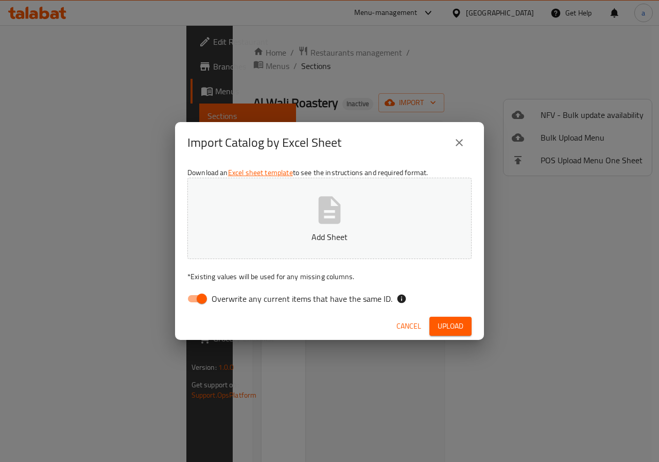
click at [196, 299] on input "Overwrite any current items that have the same ID." at bounding box center [201, 299] width 59 height 20
checkbox input "false"
click at [286, 234] on p "Add Sheet" at bounding box center [329, 237] width 252 height 12
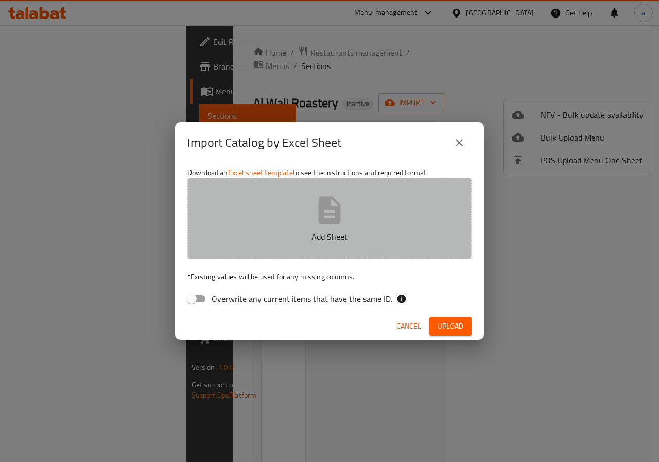
click at [324, 213] on icon "button" at bounding box center [330, 209] width 22 height 27
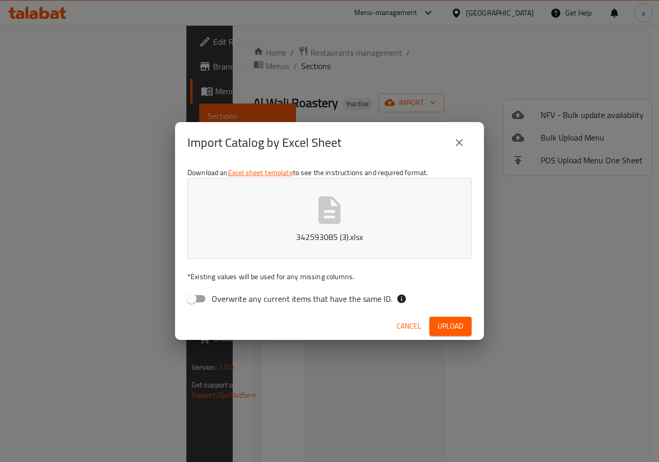
click at [452, 320] on span "Upload" at bounding box center [451, 326] width 26 height 13
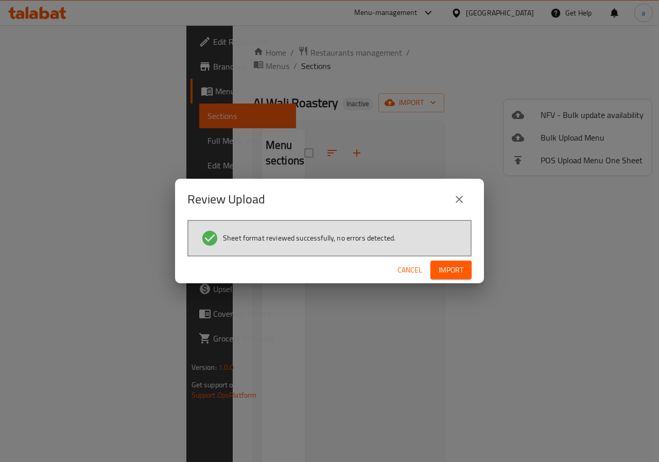
click at [450, 274] on span "Import" at bounding box center [451, 270] width 25 height 13
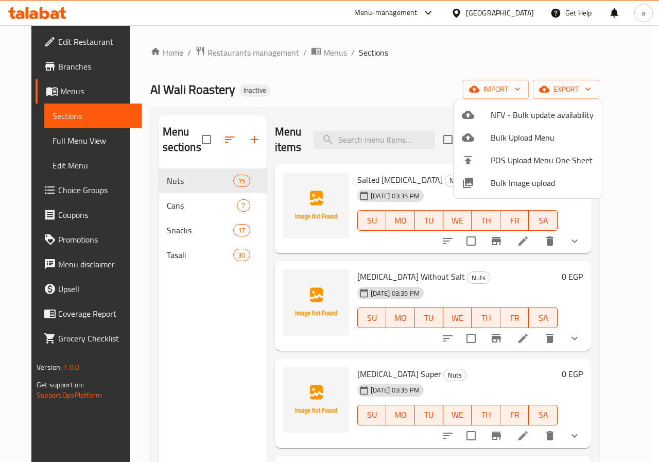
click at [57, 143] on div at bounding box center [329, 231] width 659 height 462
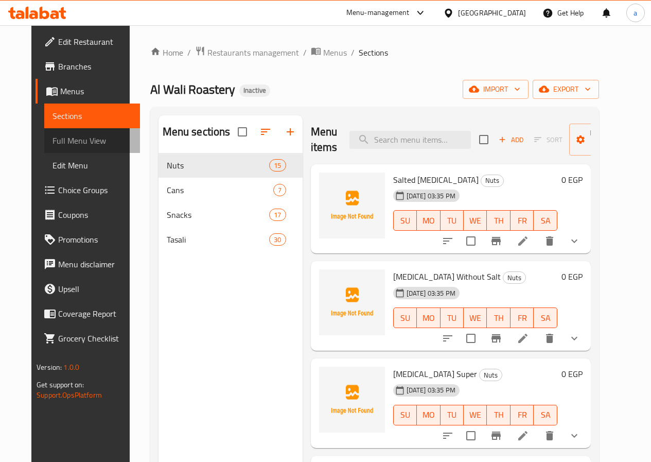
click at [81, 142] on span "Full Menu View" at bounding box center [92, 140] width 79 height 12
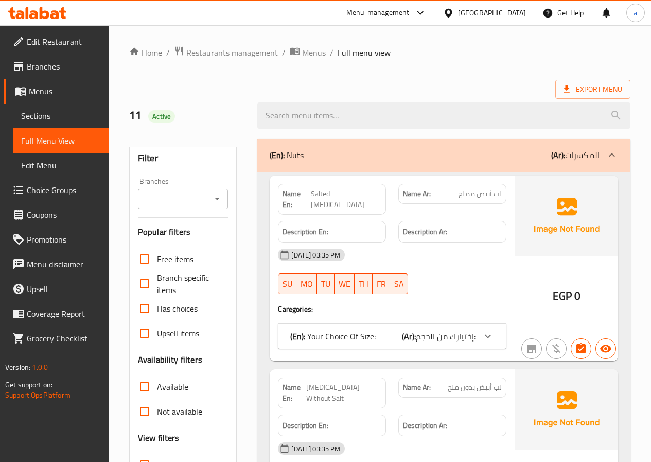
scroll to position [343, 0]
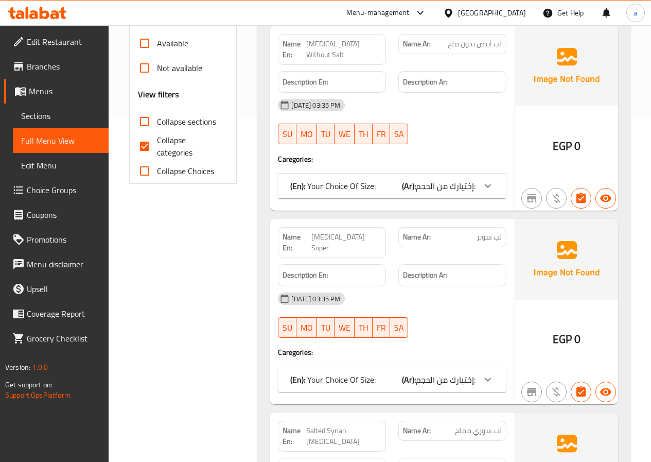
click at [145, 154] on input "Collapse categories" at bounding box center [144, 146] width 25 height 25
checkbox input "false"
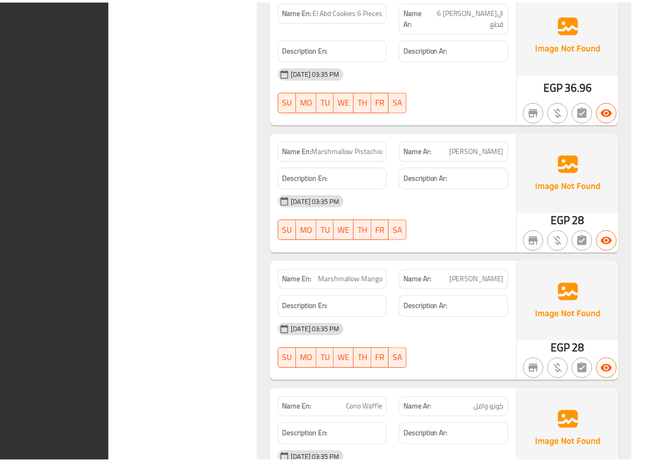
scroll to position [15517, 0]
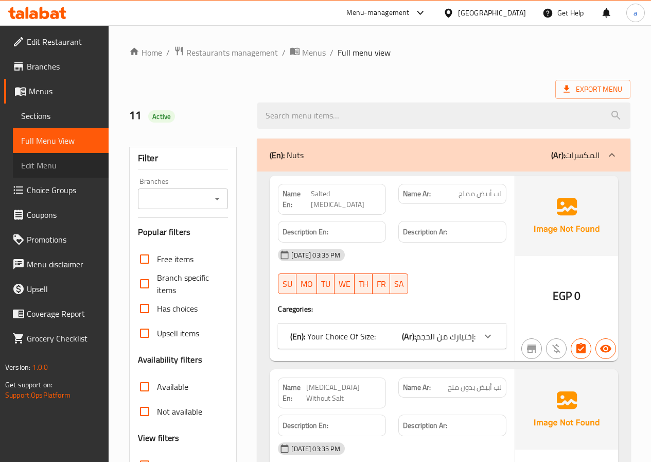
click at [47, 167] on span "Edit Menu" at bounding box center [60, 165] width 79 height 12
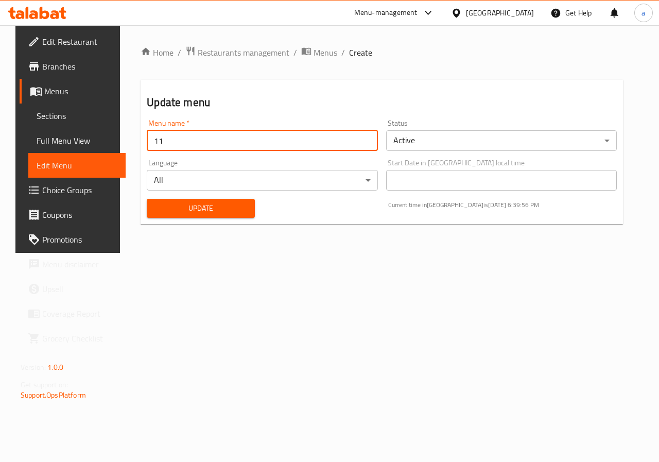
click at [176, 141] on input "11" at bounding box center [262, 140] width 231 height 21
type input "1"
type input "2-10"
click at [236, 208] on span "Update" at bounding box center [201, 208] width 92 height 13
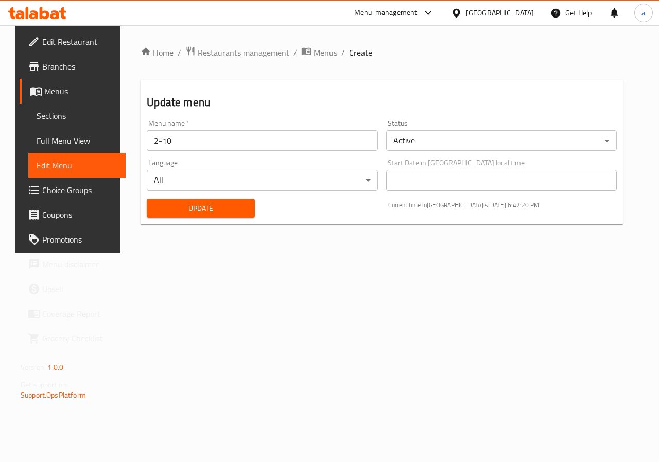
click at [520, 9] on div "[GEOGRAPHIC_DATA]" at bounding box center [500, 12] width 68 height 11
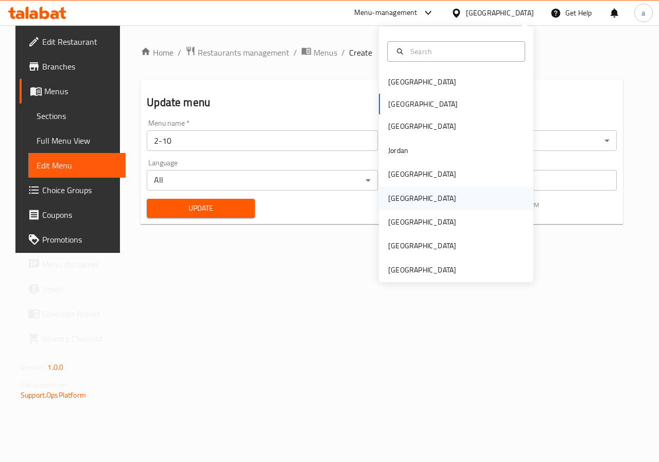
click at [409, 200] on div "Oman" at bounding box center [456, 198] width 154 height 24
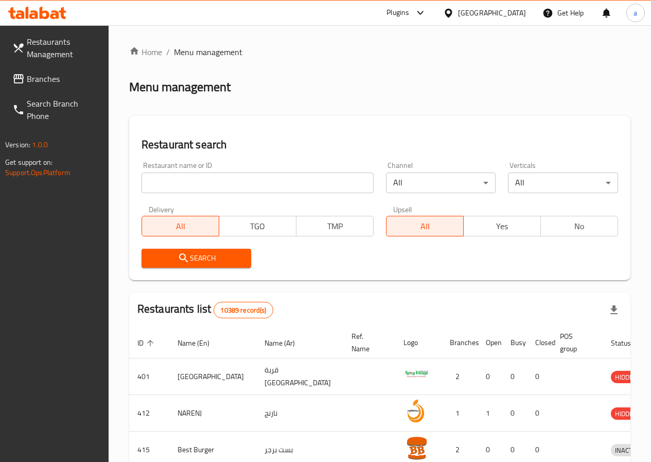
click at [409, 12] on div "Plugins" at bounding box center [398, 13] width 23 height 12
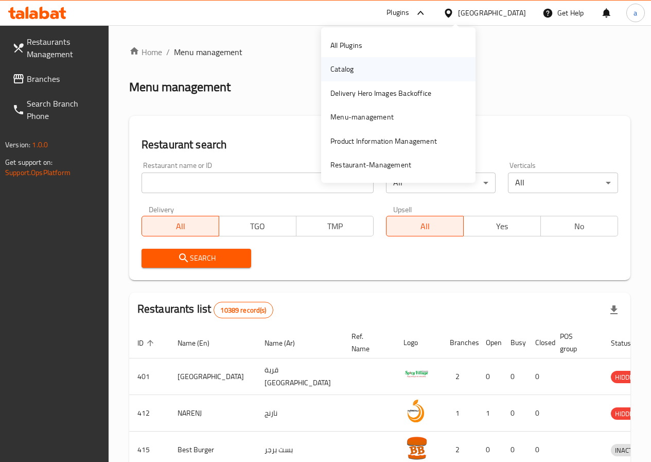
click at [357, 71] on div "Catalog" at bounding box center [342, 69] width 40 height 24
